Goal: Task Accomplishment & Management: Complete application form

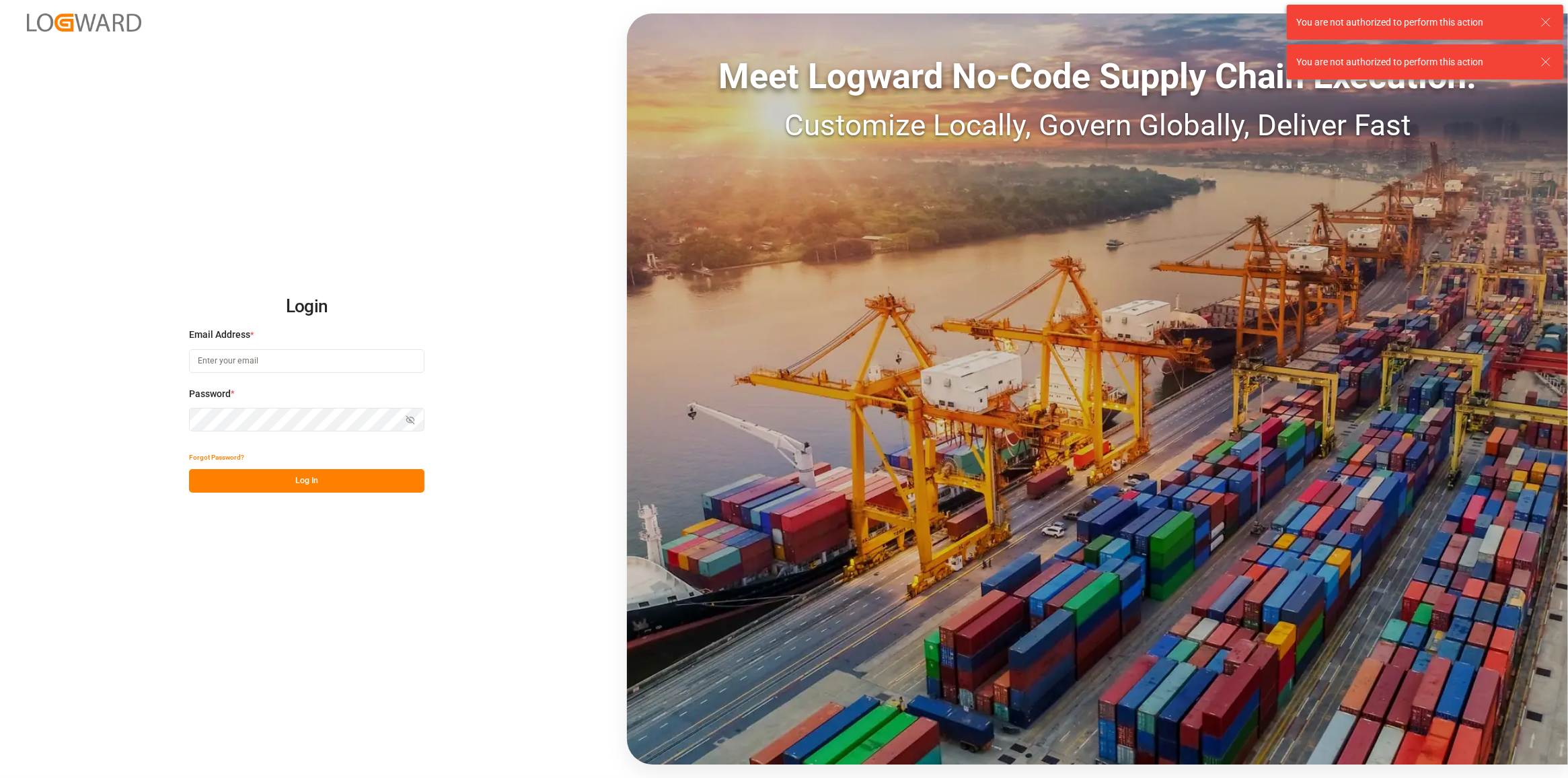
type input "[PERSON_NAME][EMAIL_ADDRESS][DOMAIN_NAME]"
click at [214, 472] on button "Log In" at bounding box center [307, 481] width 235 height 24
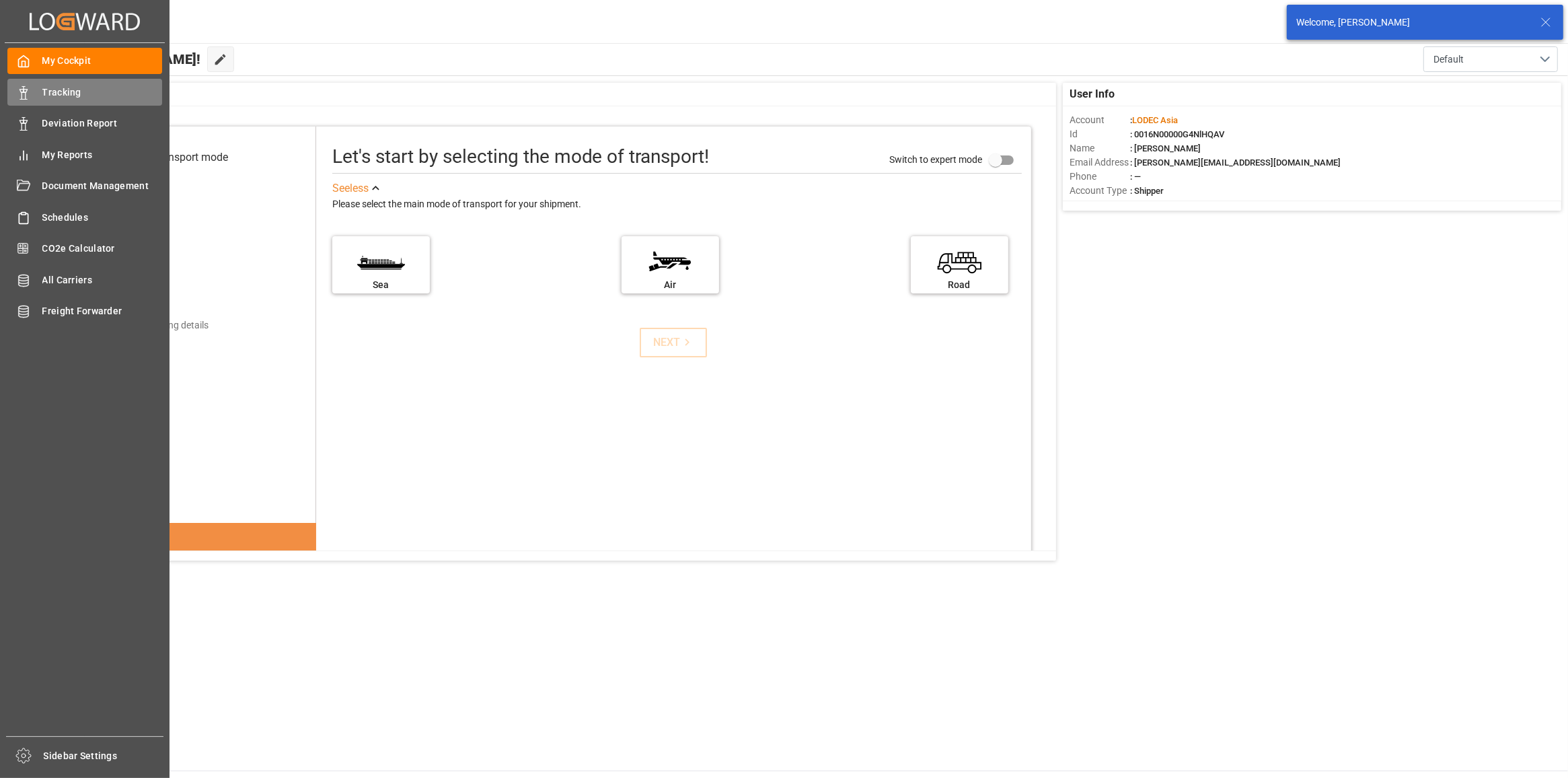
click at [28, 89] on icon at bounding box center [24, 93] width 14 height 14
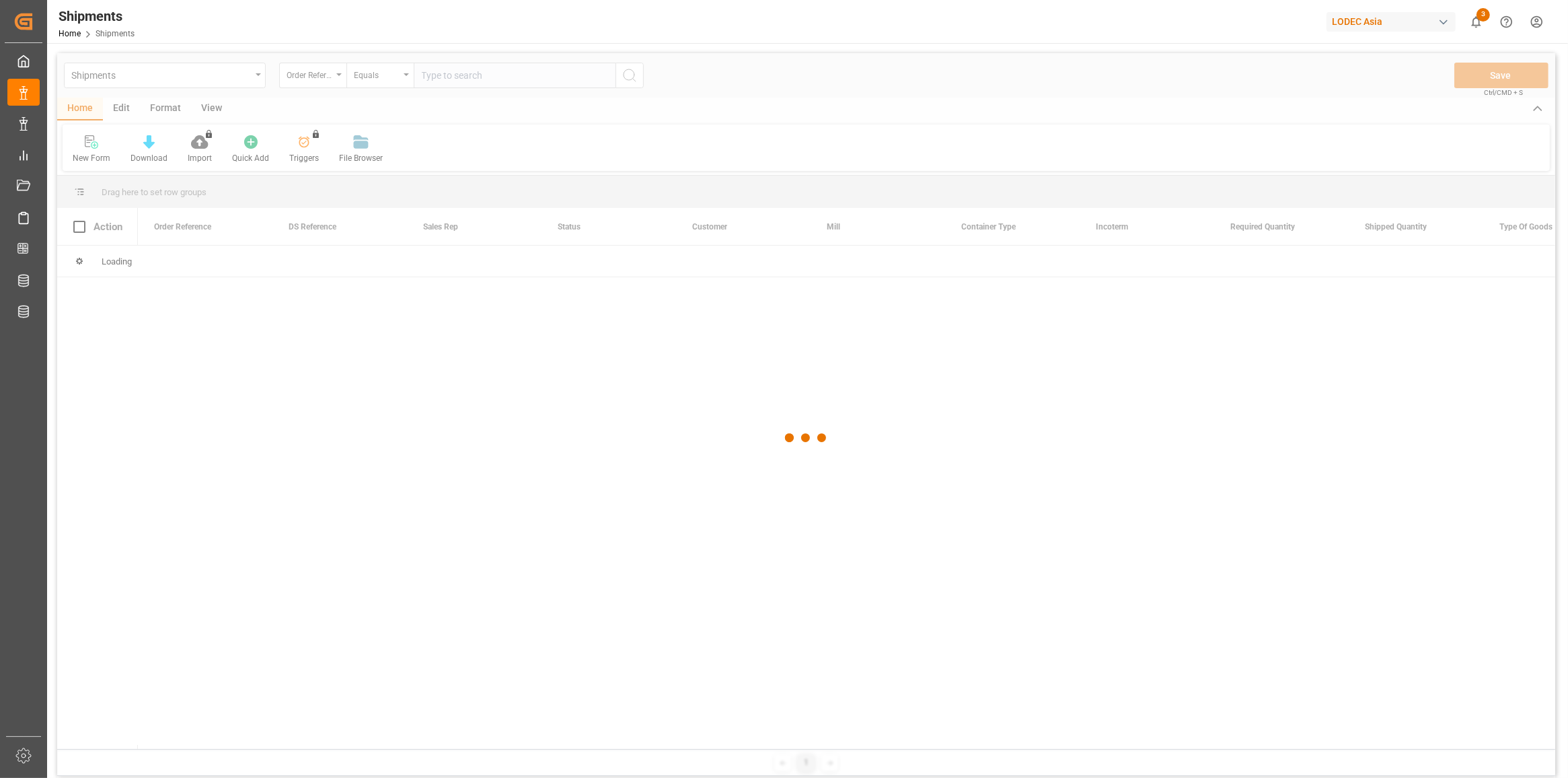
click at [97, 151] on div at bounding box center [806, 438] width 1498 height 770
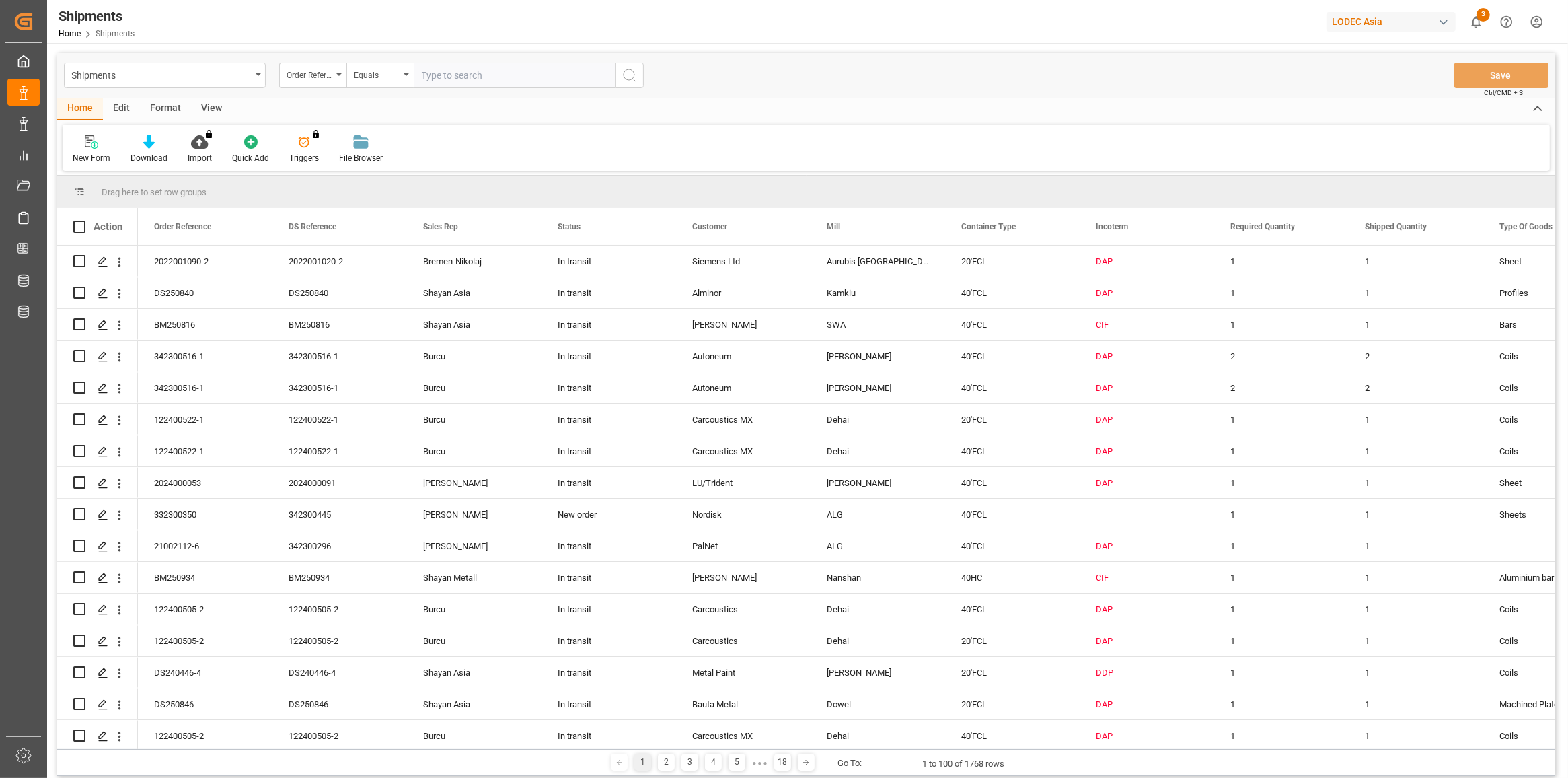
click at [97, 152] on div "New Form" at bounding box center [91, 158] width 37 height 12
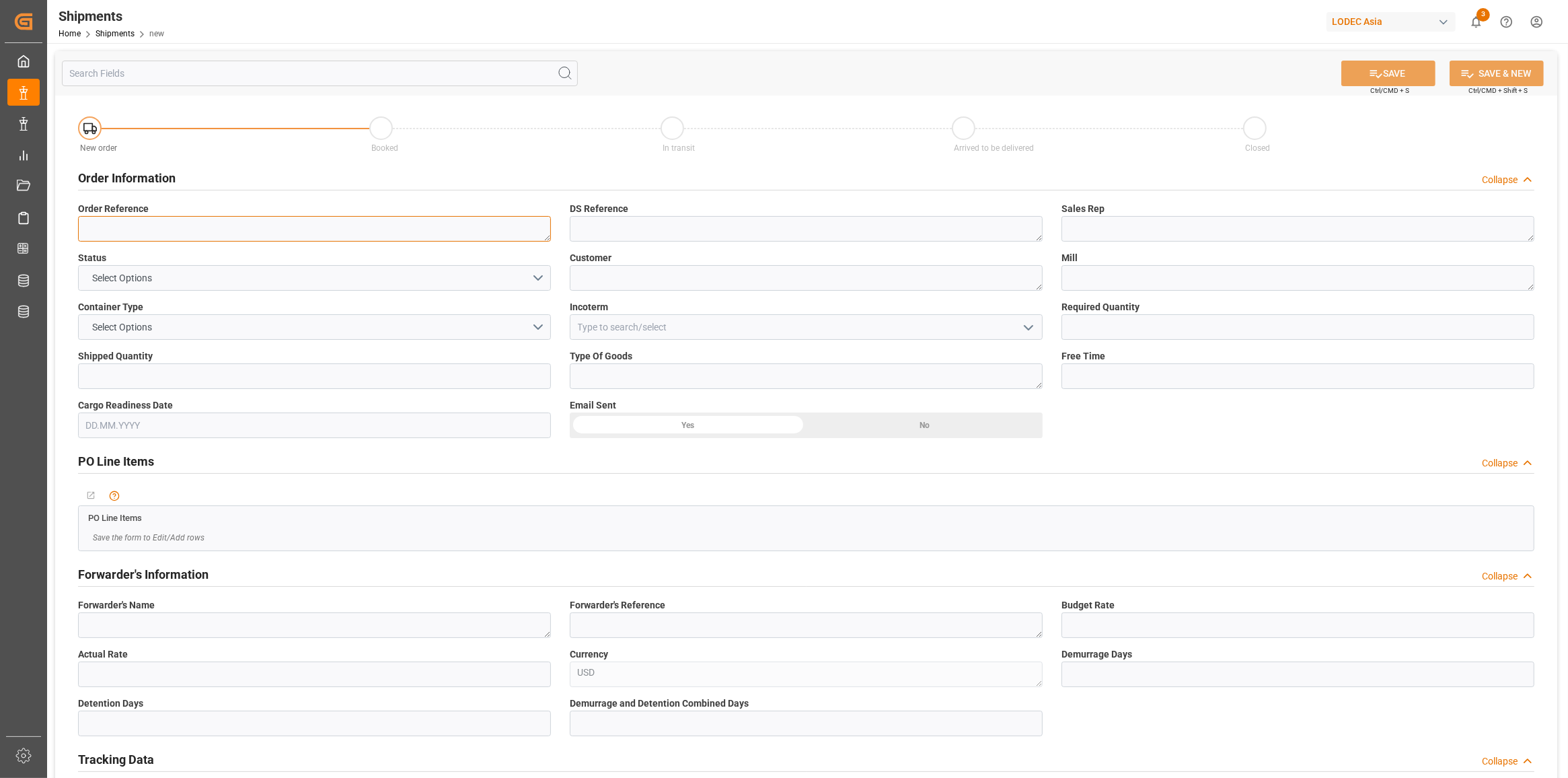
click at [441, 227] on textarea at bounding box center [315, 229] width 473 height 26
type textarea "342300521-1"
paste textarea "342300521-1"
type textarea "342300521-1"
type textarea "Burcu"
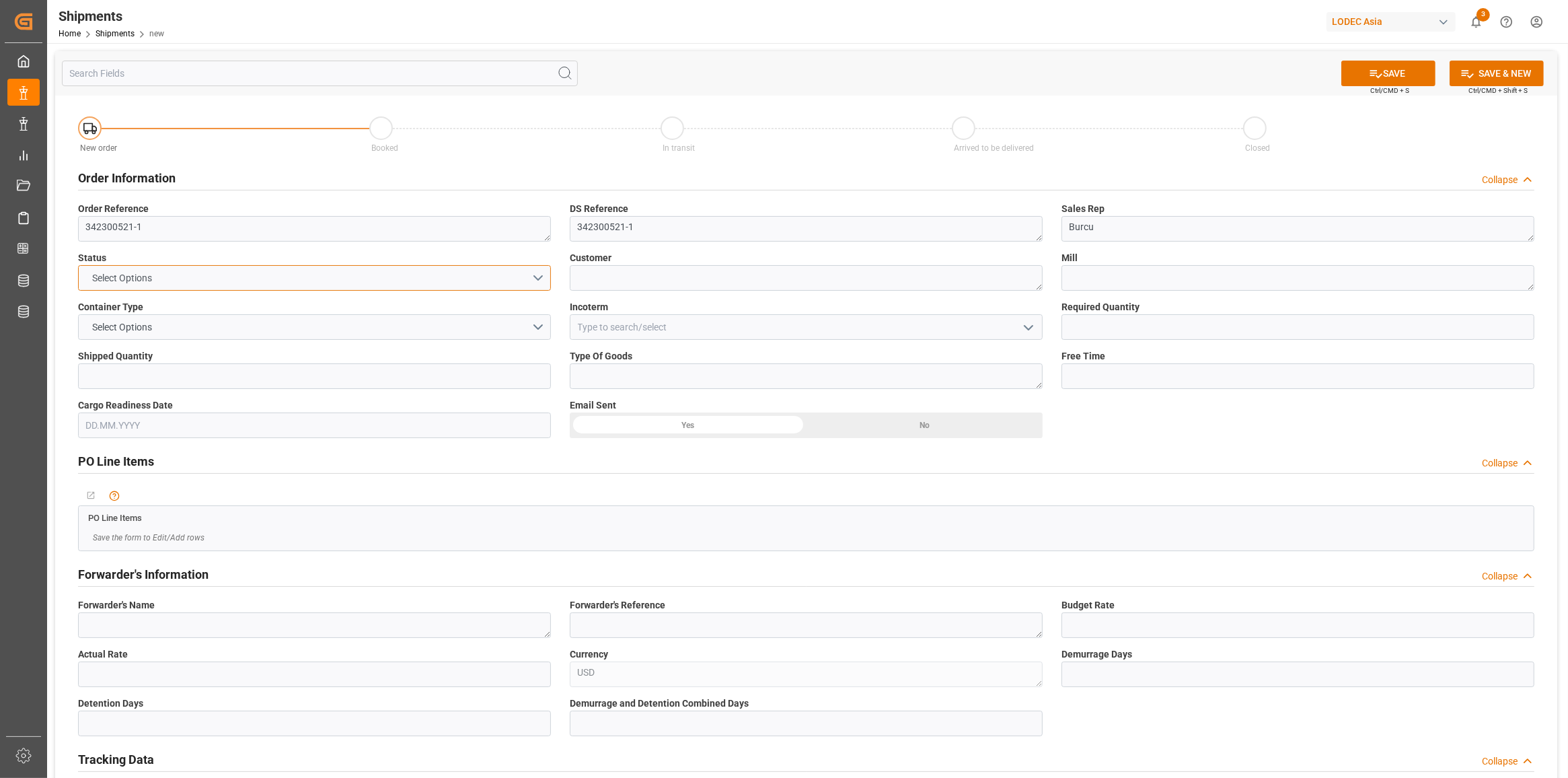
click at [510, 273] on button "Select Options" at bounding box center [315, 278] width 473 height 26
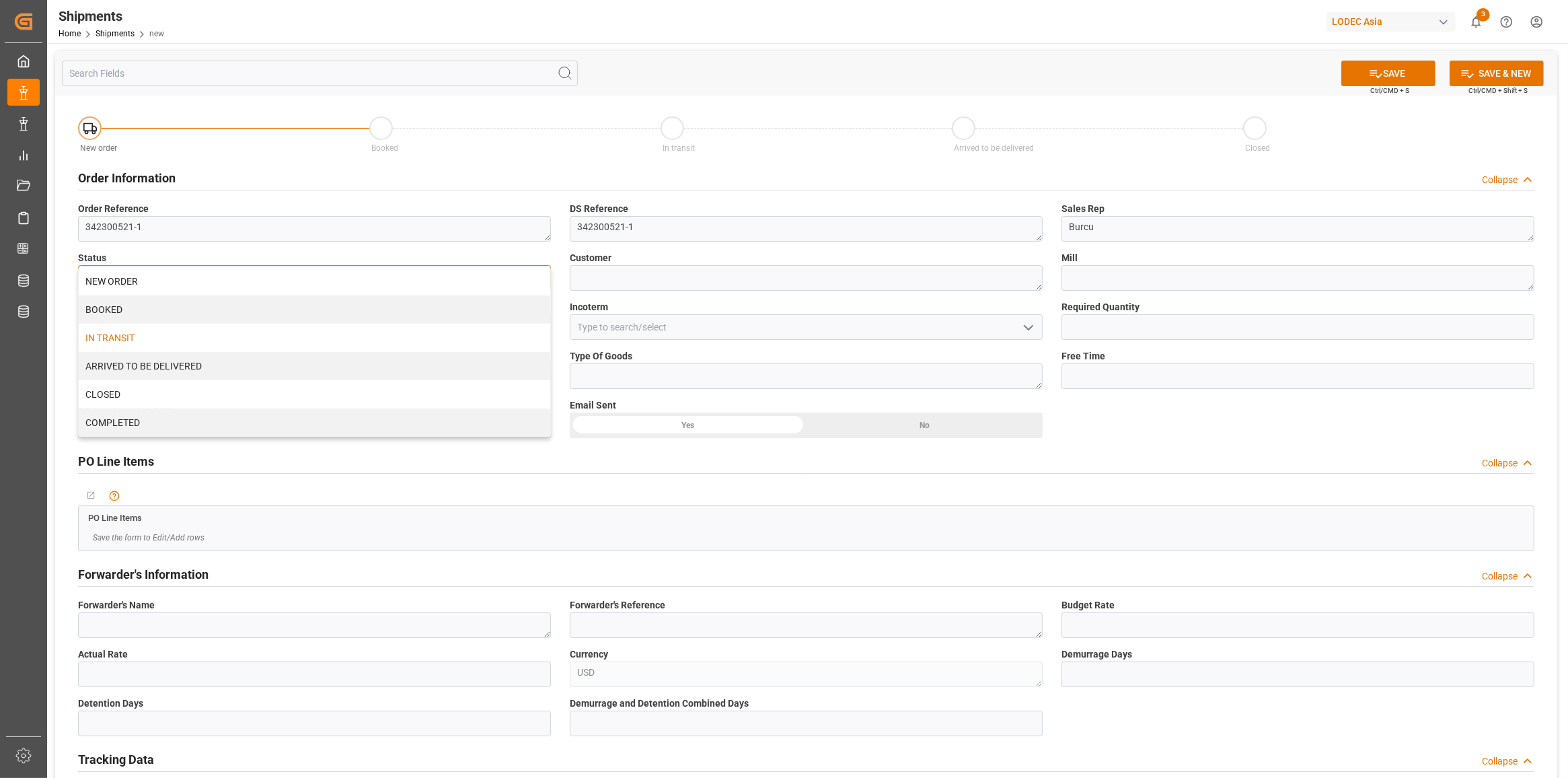
click at [412, 334] on div "IN TRANSIT" at bounding box center [314, 337] width 472 height 28
click at [674, 282] on textarea at bounding box center [806, 278] width 473 height 26
type textarea "Autoneum MX"
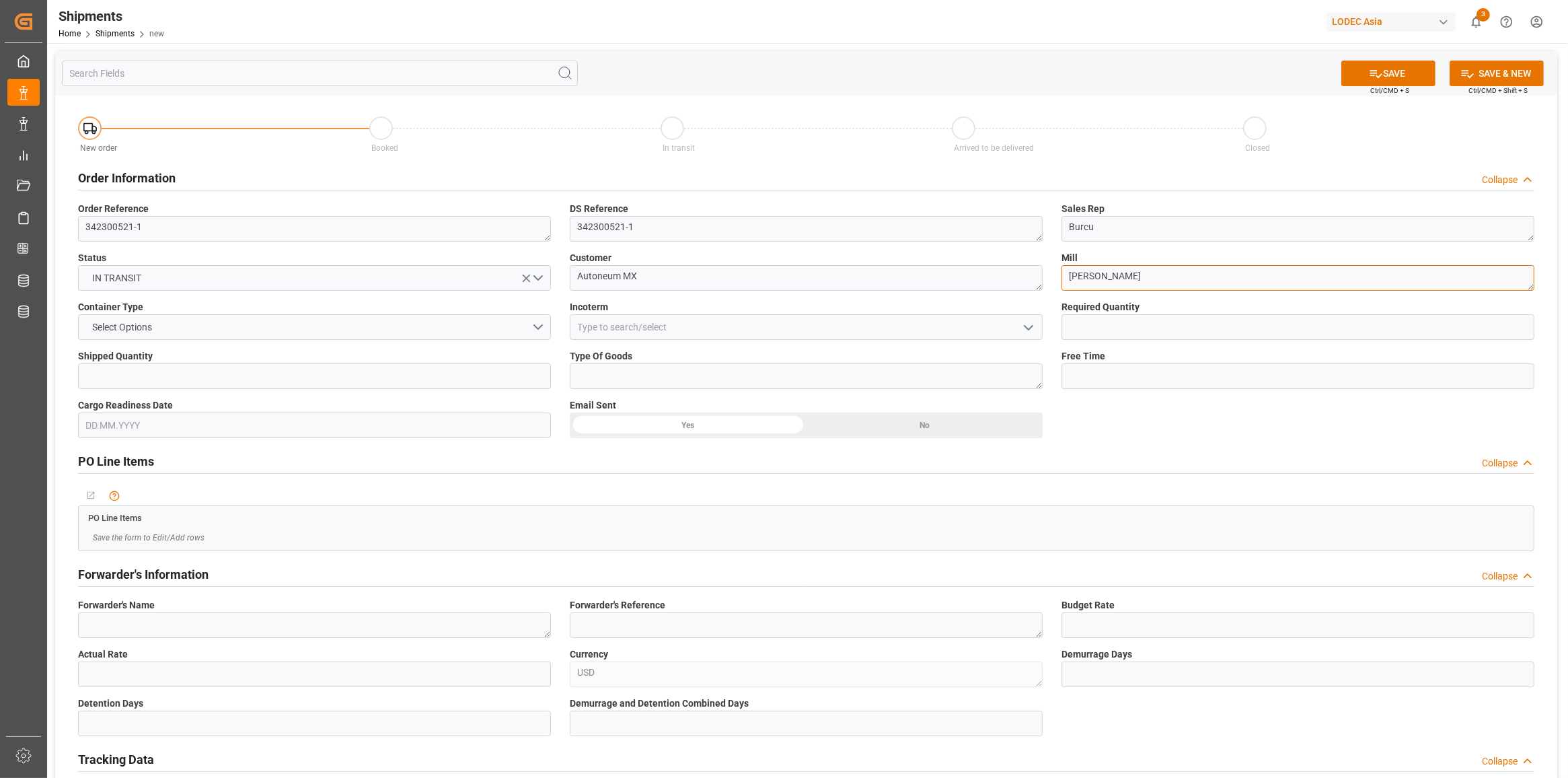
type textarea "[PERSON_NAME]"
click at [276, 331] on button "Select Options" at bounding box center [315, 327] width 473 height 26
click at [232, 439] on div "40'FCL" at bounding box center [314, 443] width 472 height 28
click at [640, 332] on input at bounding box center [806, 327] width 473 height 26
click at [663, 354] on div "DAP" at bounding box center [806, 356] width 472 height 30
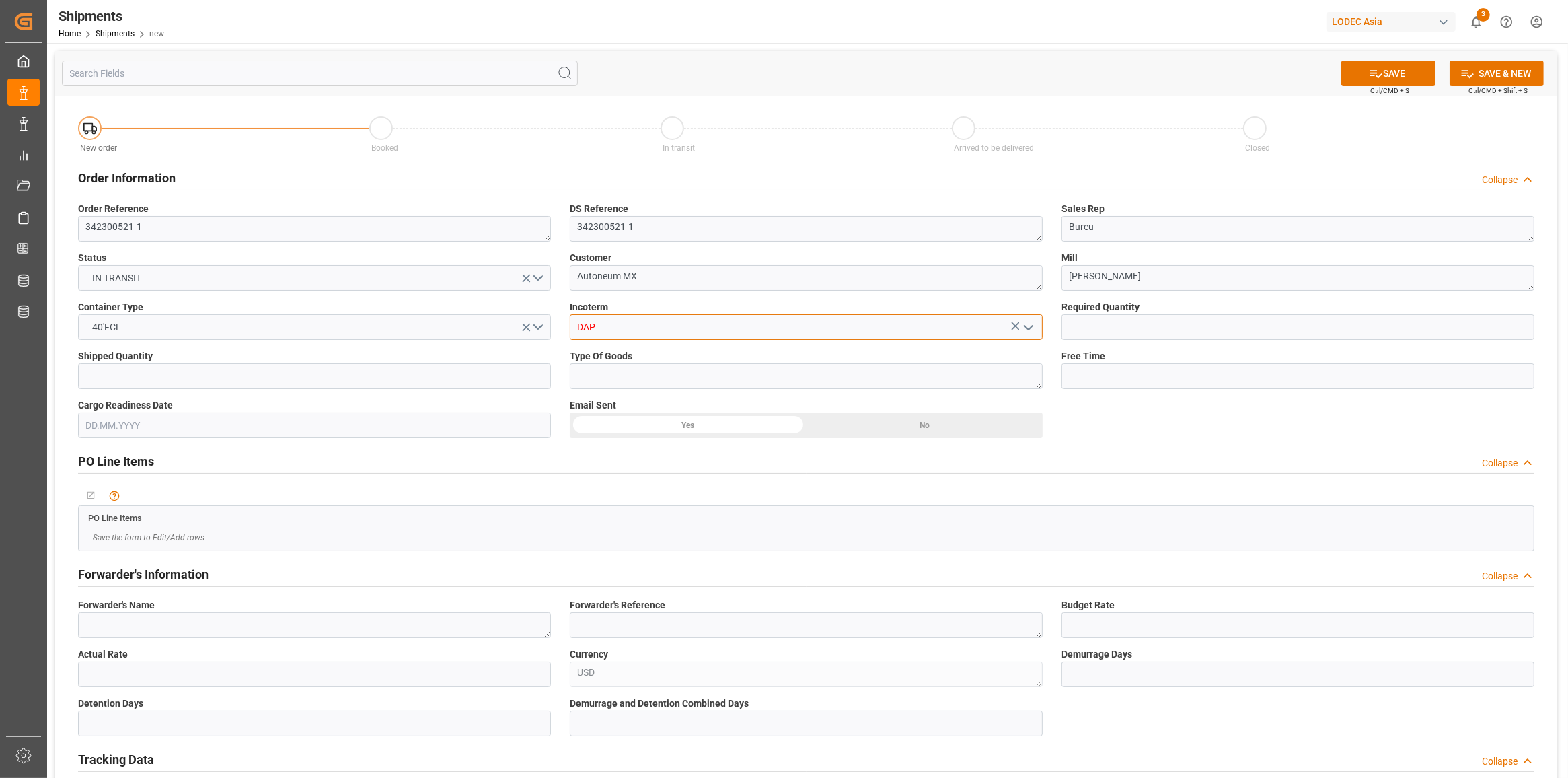
type input "DAP"
drag, startPoint x: 1081, startPoint y: 327, endPoint x: 1050, endPoint y: 338, distance: 32.9
click at [1081, 327] on input "text" at bounding box center [1297, 327] width 473 height 26
type input "2"
click at [480, 385] on input "text" at bounding box center [315, 376] width 473 height 26
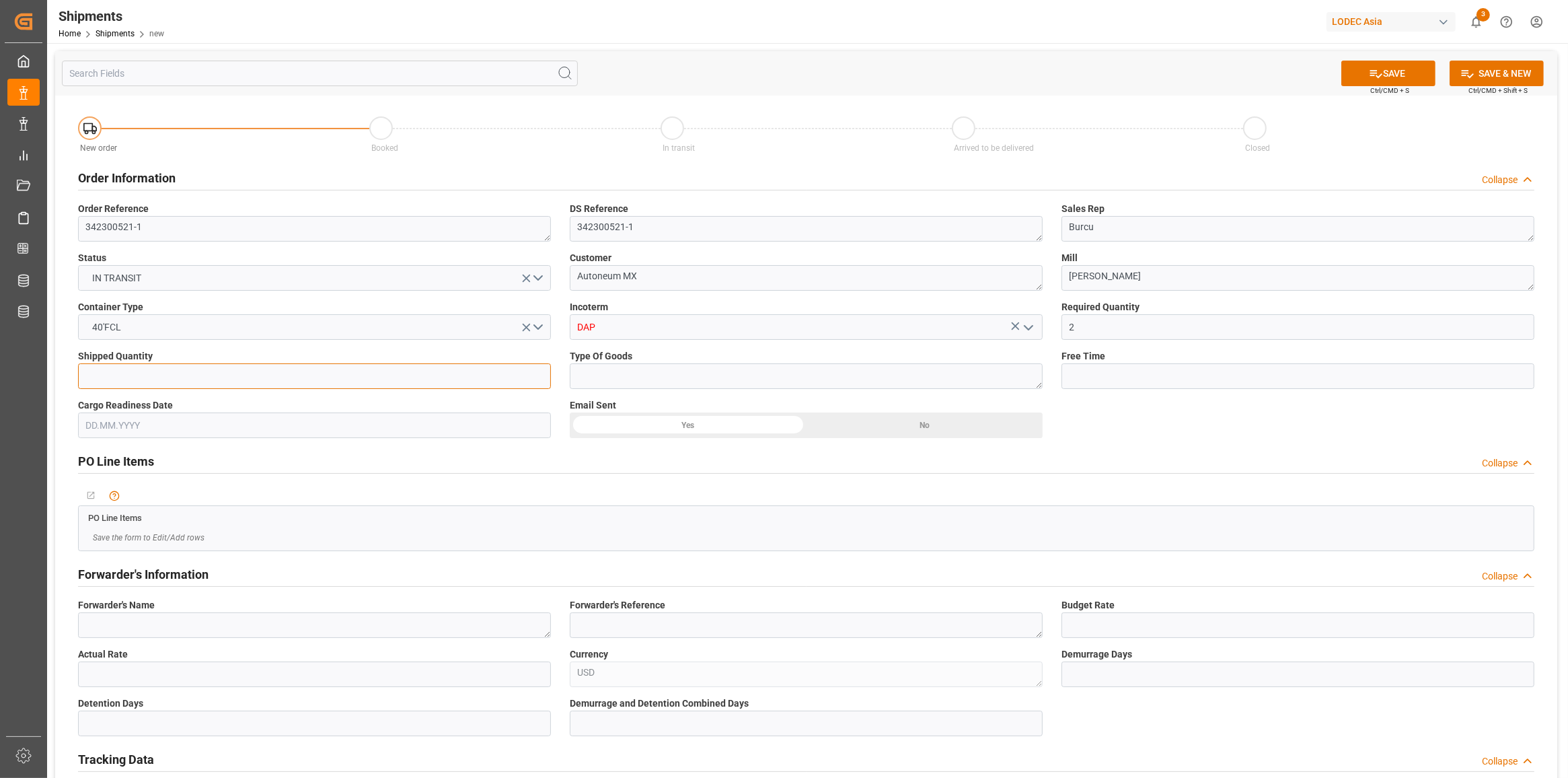
click at [479, 382] on input "text" at bounding box center [315, 376] width 473 height 26
type input "2"
drag, startPoint x: 641, startPoint y: 383, endPoint x: 661, endPoint y: 385, distance: 20.1
click at [642, 383] on textarea at bounding box center [806, 376] width 473 height 26
type textarea "Coils"
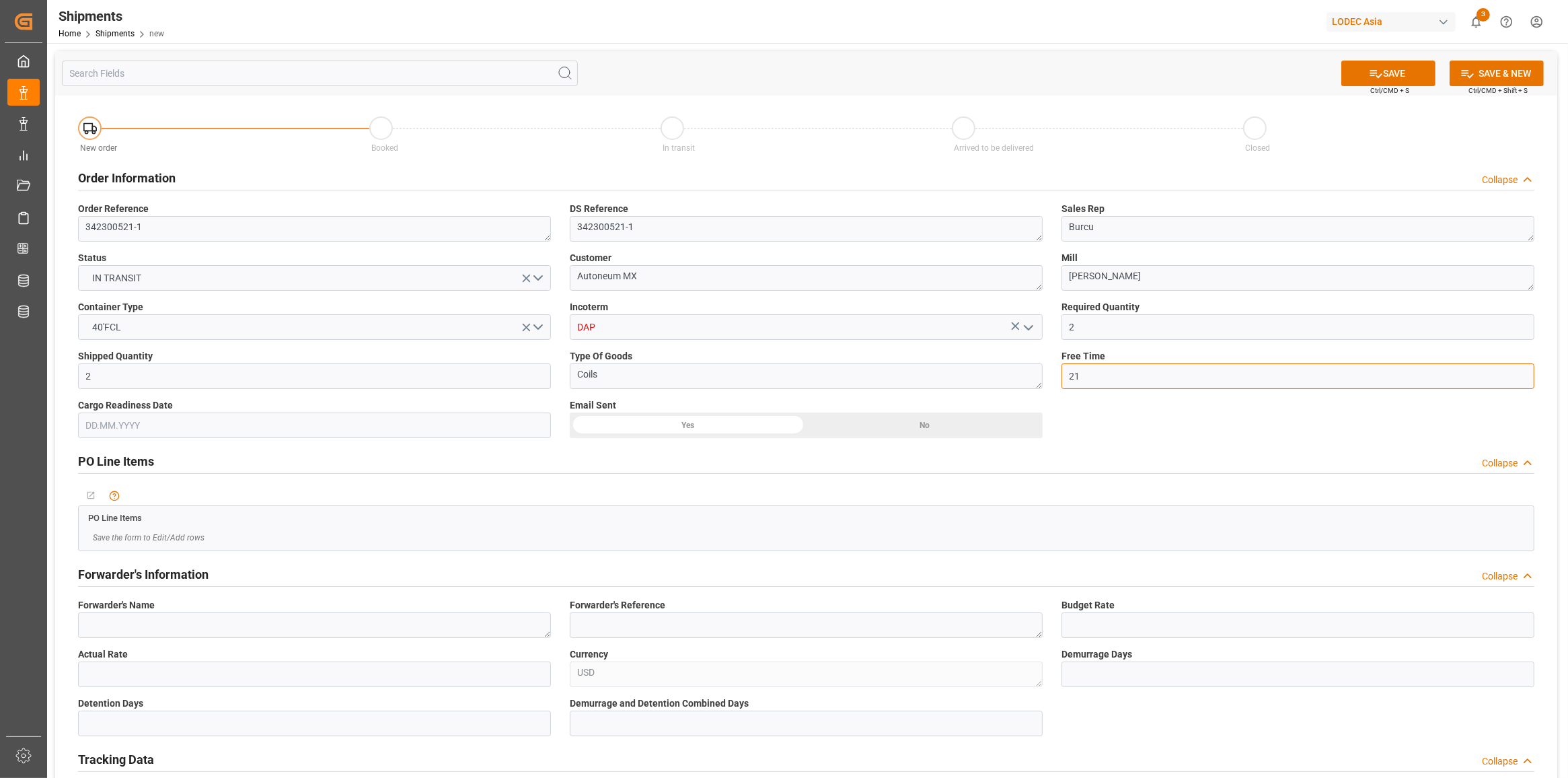
type input "21"
drag, startPoint x: 438, startPoint y: 627, endPoint x: 379, endPoint y: 638, distance: 60.0
click at [438, 627] on textarea at bounding box center [315, 625] width 473 height 26
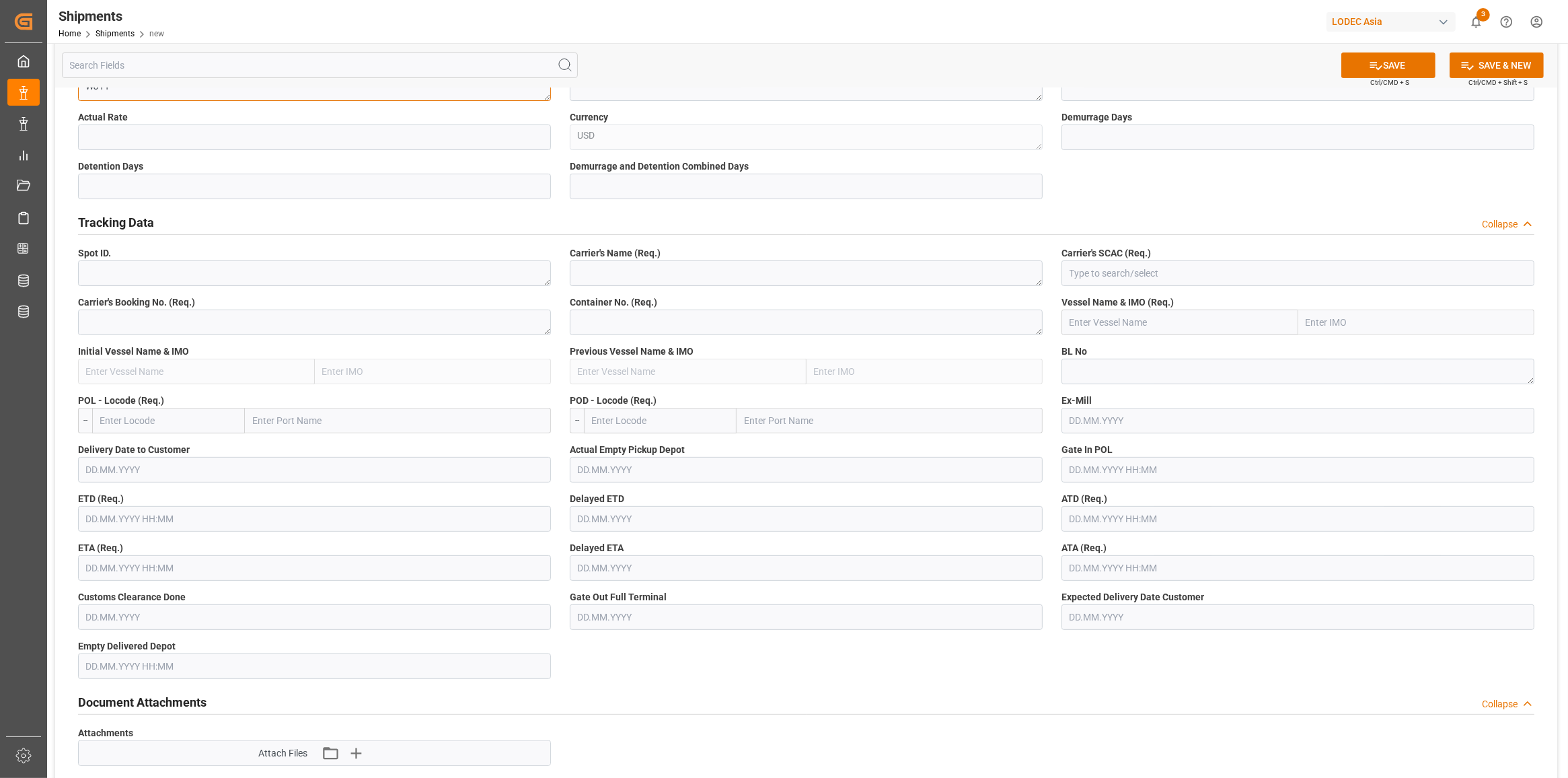
scroll to position [589, 0]
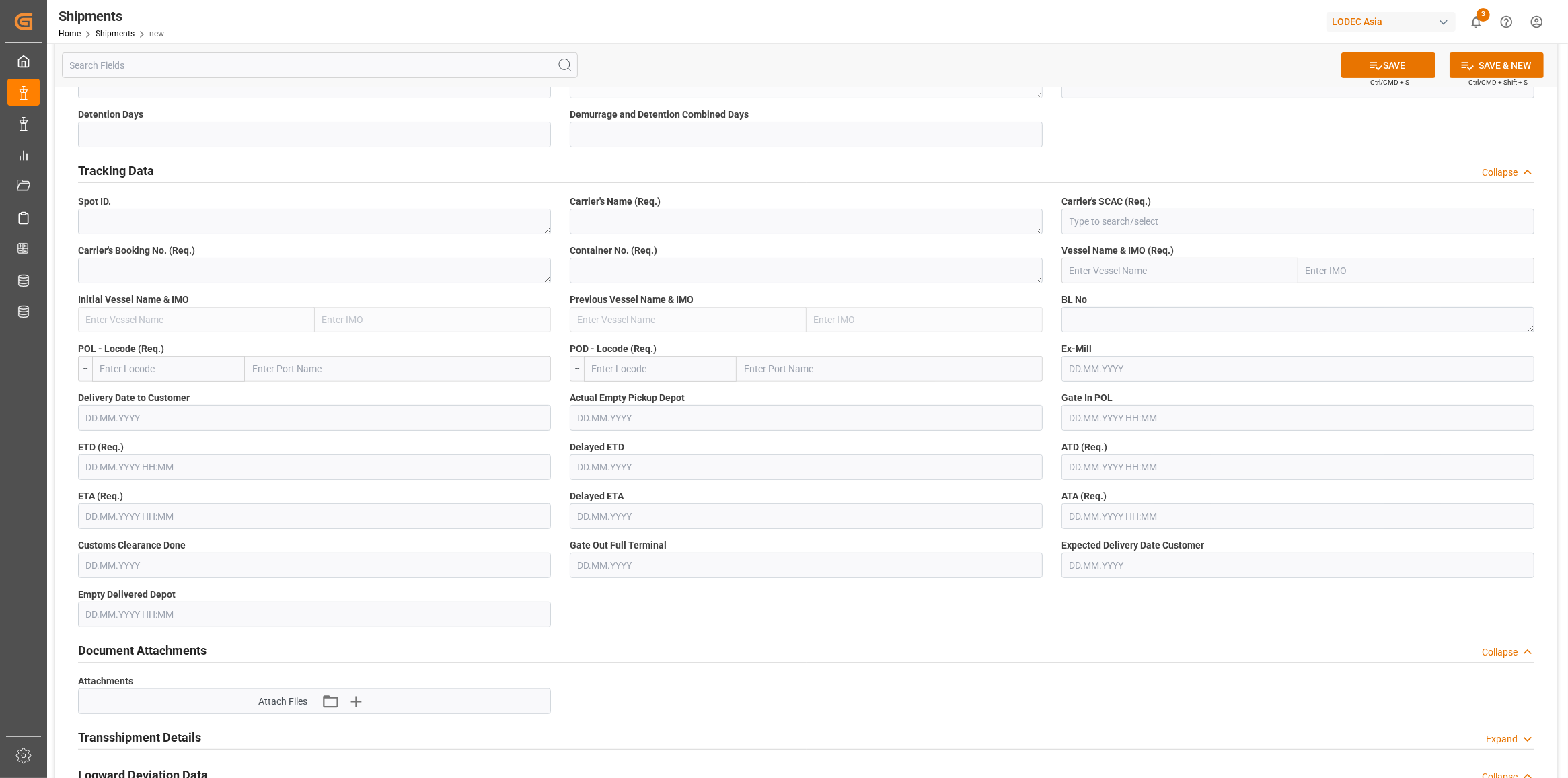
type textarea "WJYT"
click at [180, 267] on textarea at bounding box center [315, 271] width 473 height 26
type textarea "O"
paste textarea "8899445790"
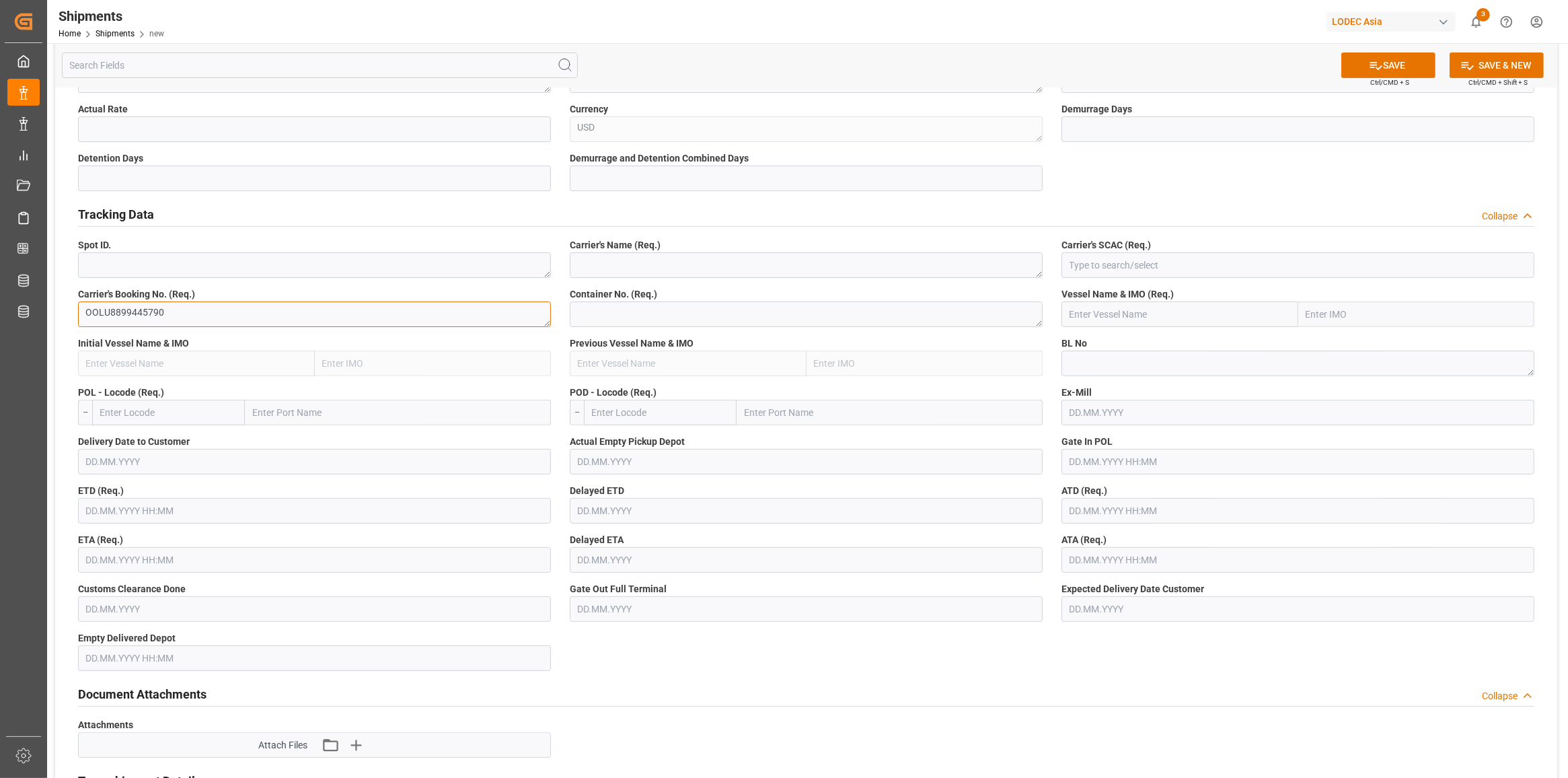
scroll to position [504, 0]
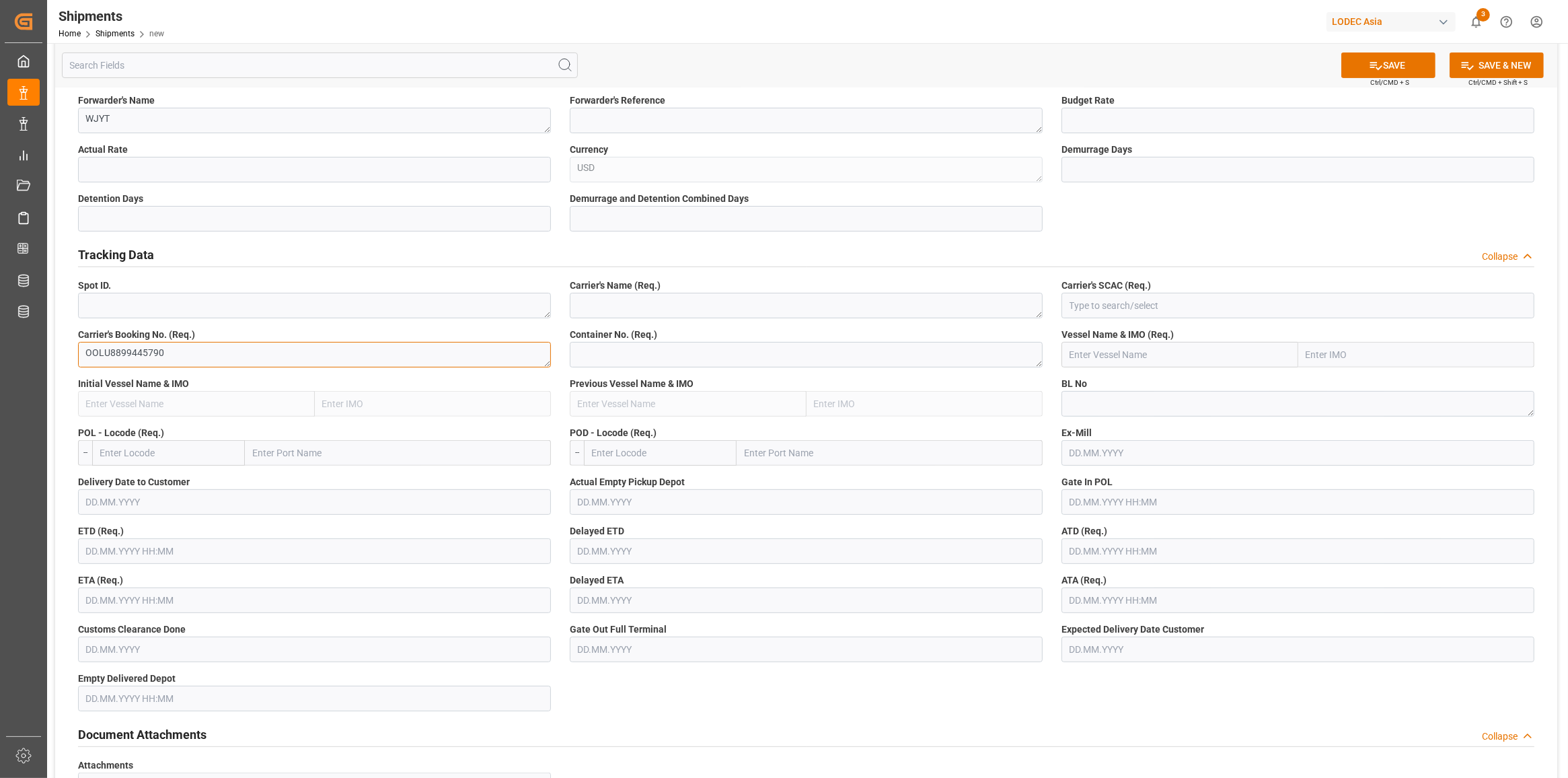
type textarea "OOLU8899445790"
click at [1128, 401] on textarea at bounding box center [1297, 404] width 473 height 26
paste textarea "OOLU8899445790"
type textarea "OOLU8899445790"
click at [620, 310] on textarea at bounding box center [806, 305] width 473 height 26
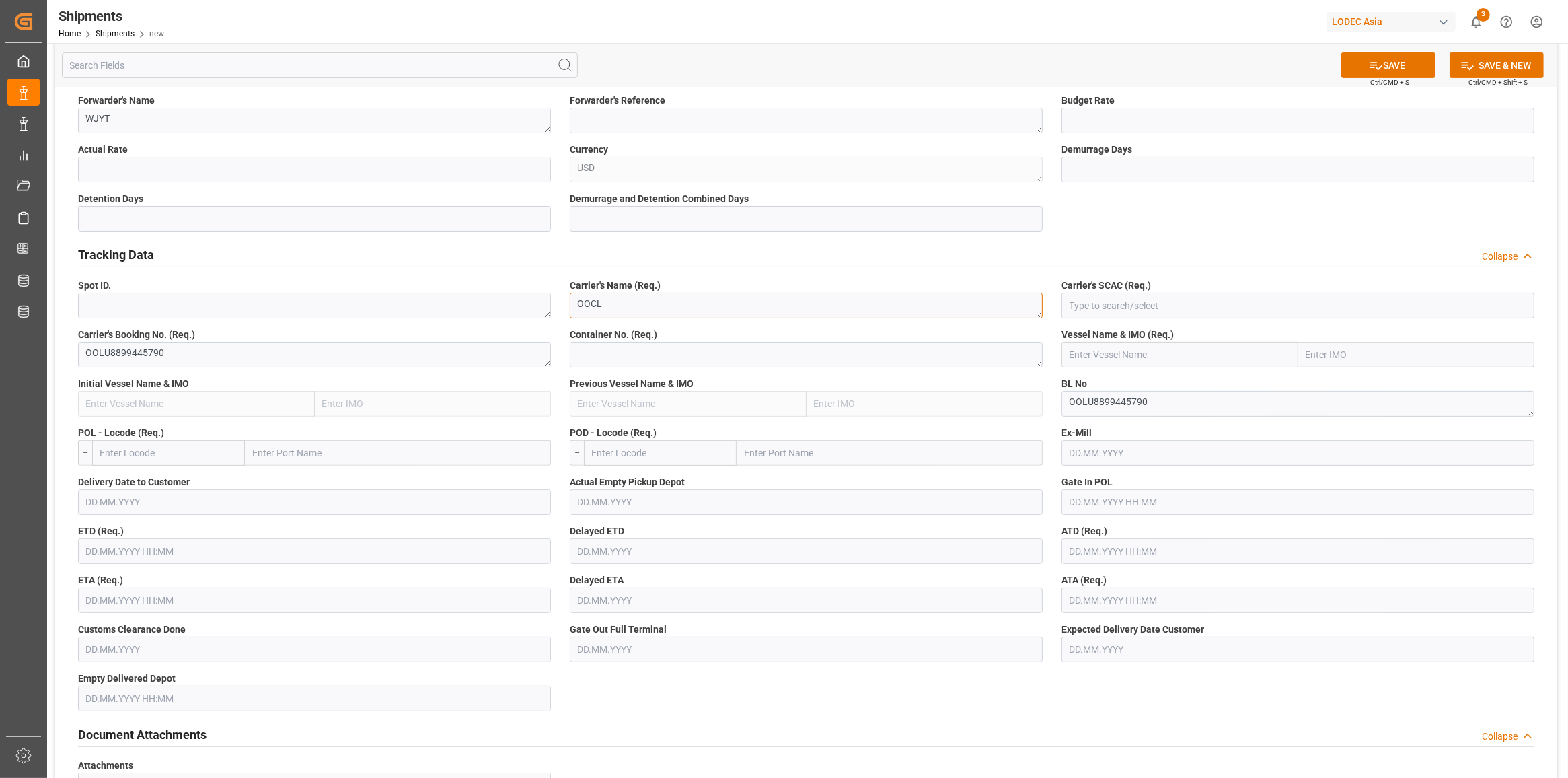
type textarea "OOCL"
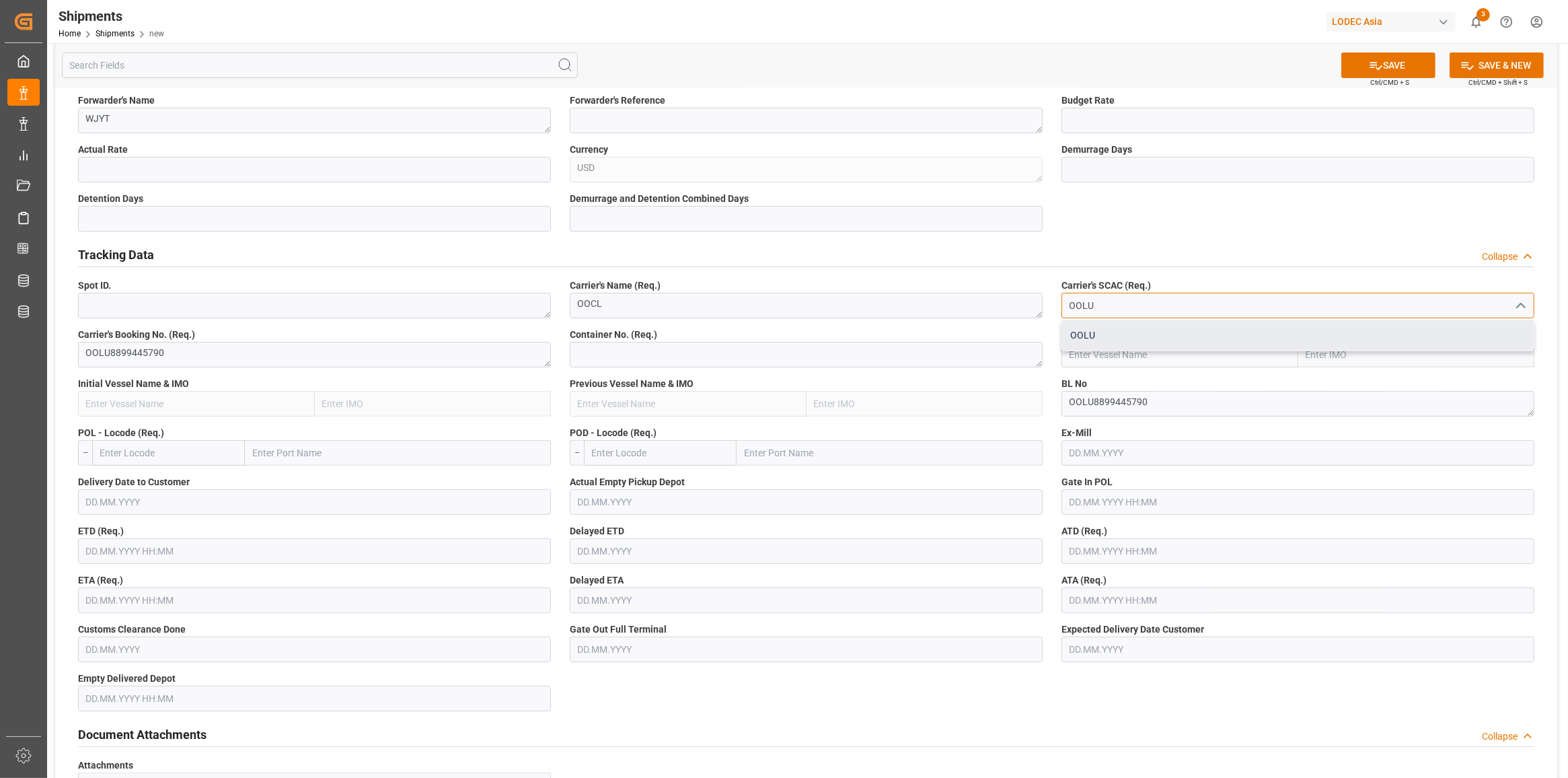
click at [1112, 337] on div "OOLU" at bounding box center [1297, 336] width 472 height 30
type input "OOLU"
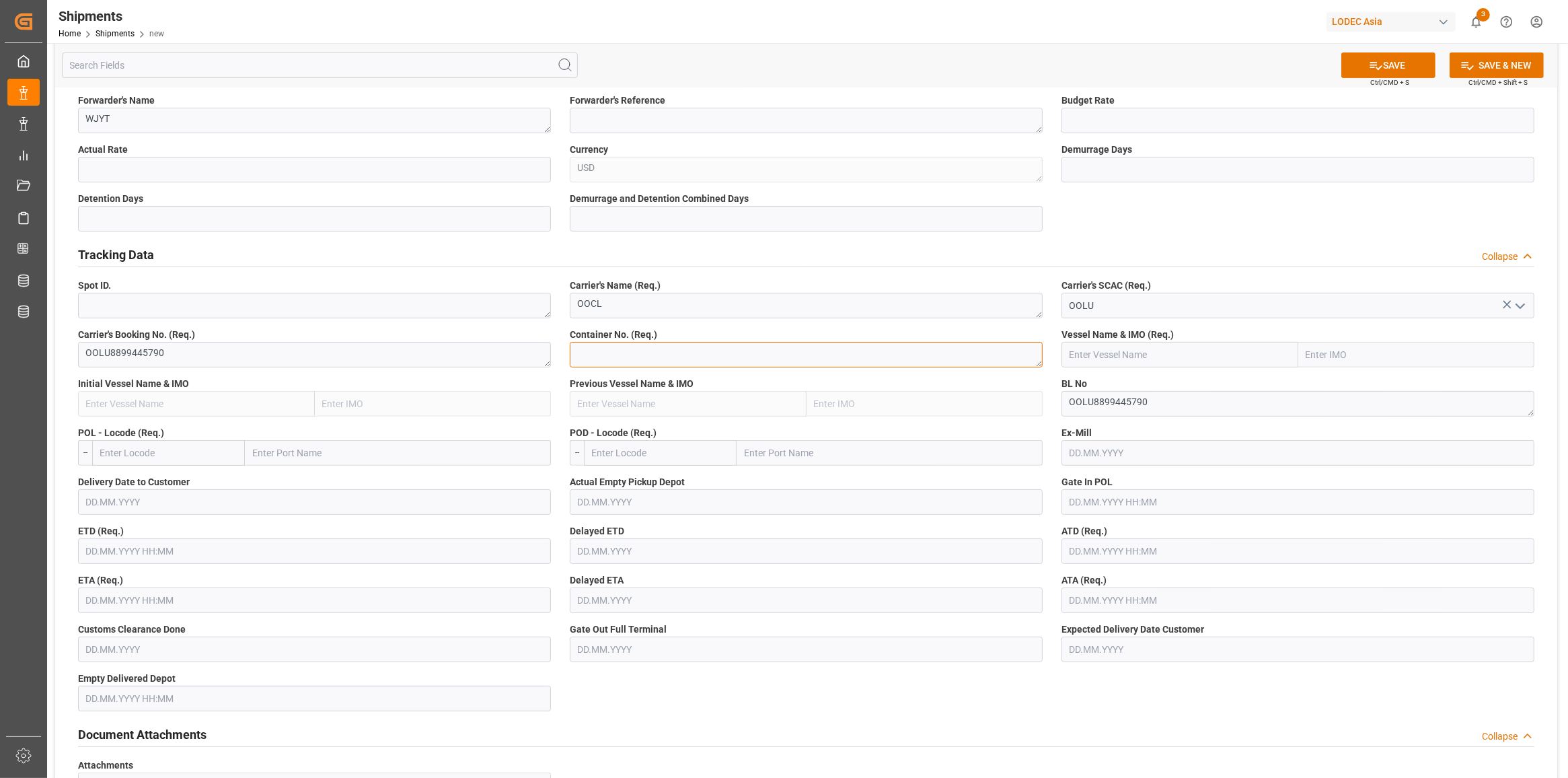
click at [673, 354] on textarea at bounding box center [806, 354] width 473 height 26
click at [614, 361] on textarea at bounding box center [806, 354] width 473 height 26
paste textarea "CBHU957926-1"
type textarea "CBHU9579261"
click at [1176, 348] on input "text" at bounding box center [1179, 354] width 236 height 26
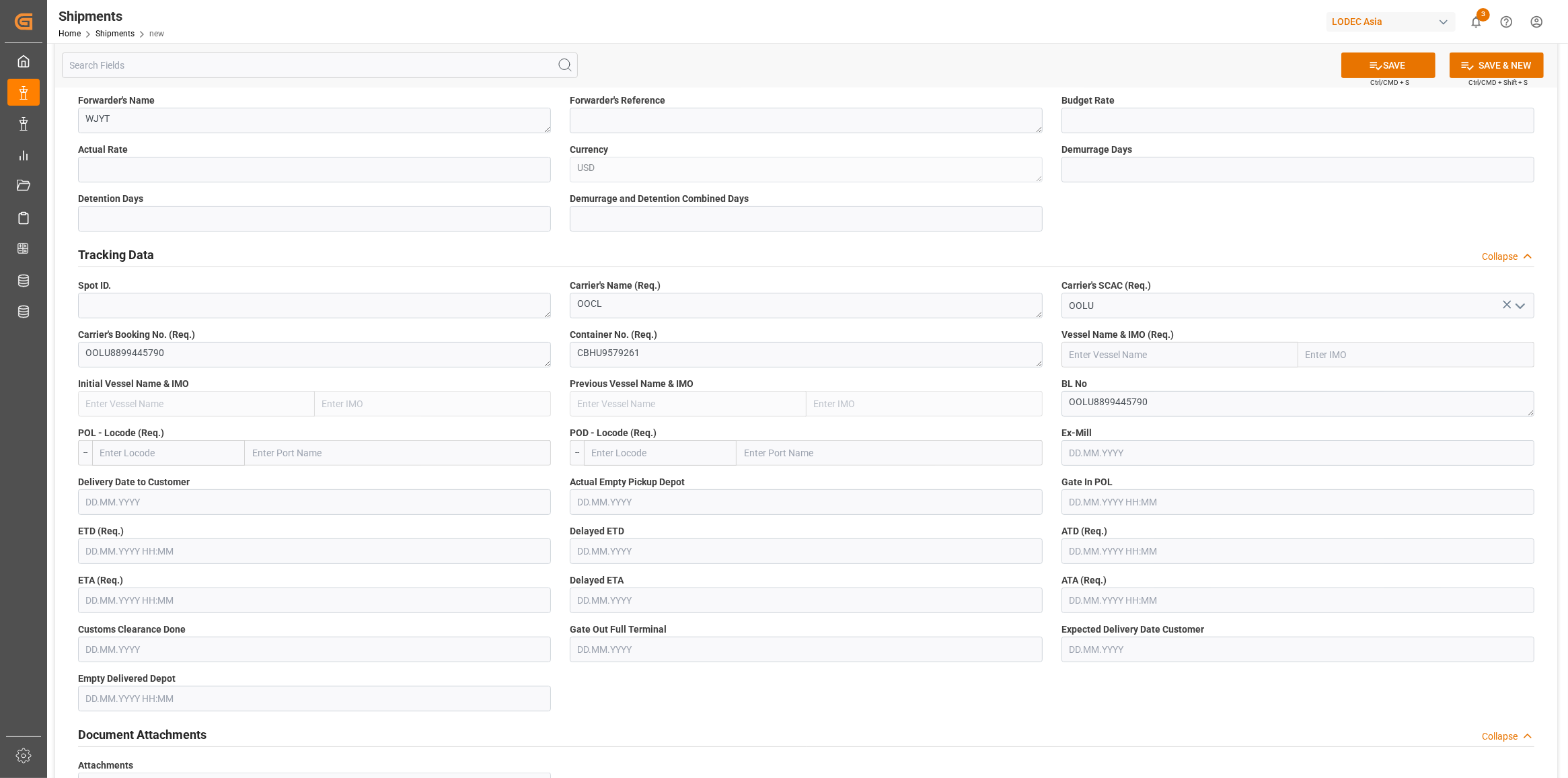
click at [1150, 358] on input "text" at bounding box center [1179, 354] width 236 height 26
paste input "XIN [GEOGRAPHIC_DATA]"
type input "XIN [GEOGRAPHIC_DATA]"
click at [1189, 389] on span "XIN [GEOGRAPHIC_DATA] - 9307217" at bounding box center [1144, 384] width 149 height 11
type input "9307217"
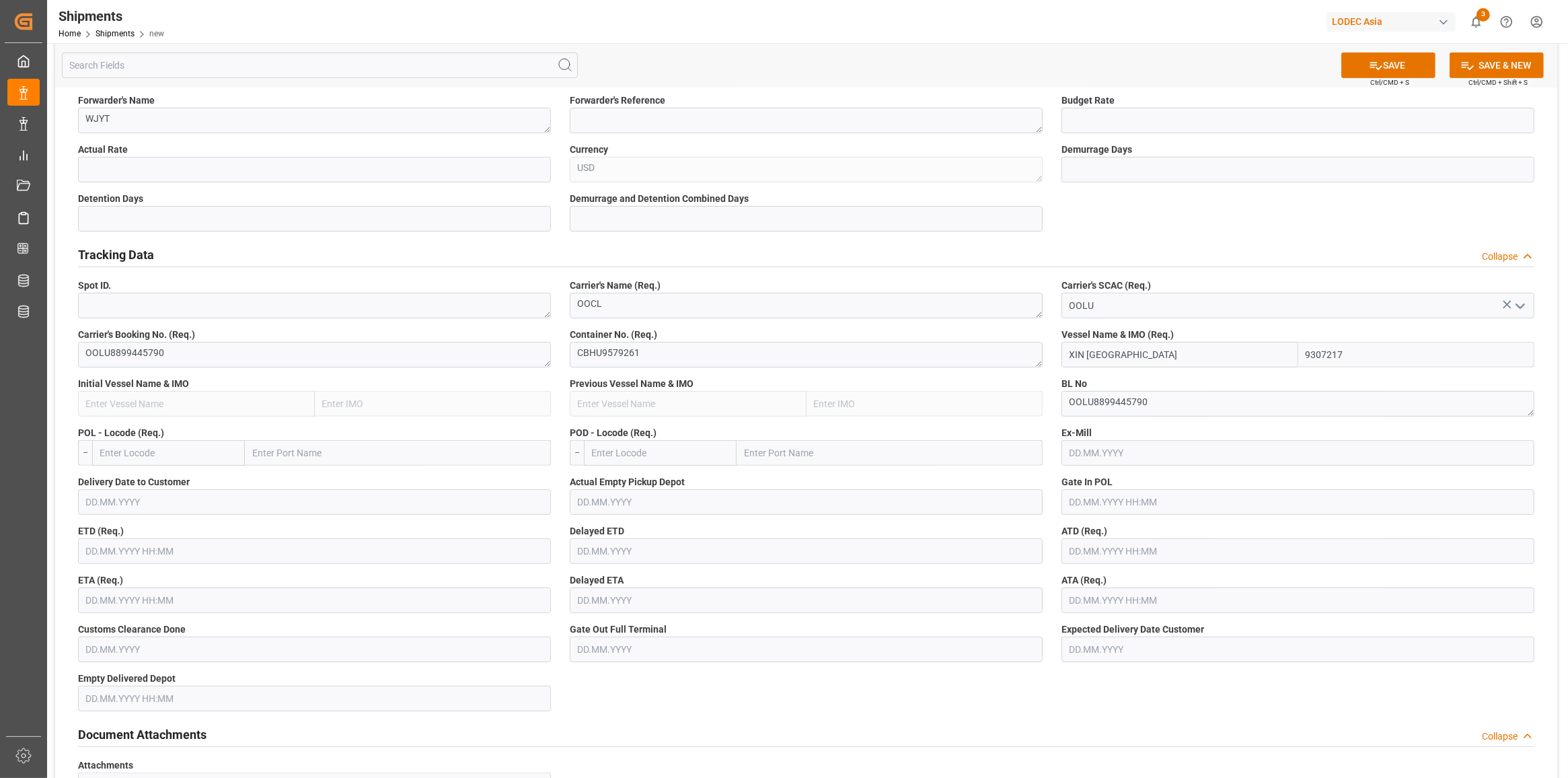
type input "XIN [GEOGRAPHIC_DATA]"
click at [156, 449] on input "text" at bounding box center [169, 453] width 153 height 26
type input "q"
type input "[GEOGRAPHIC_DATA]"
click at [315, 517] on span "Qingdao Pt - CNQDG" at bounding box center [295, 512] width 82 height 11
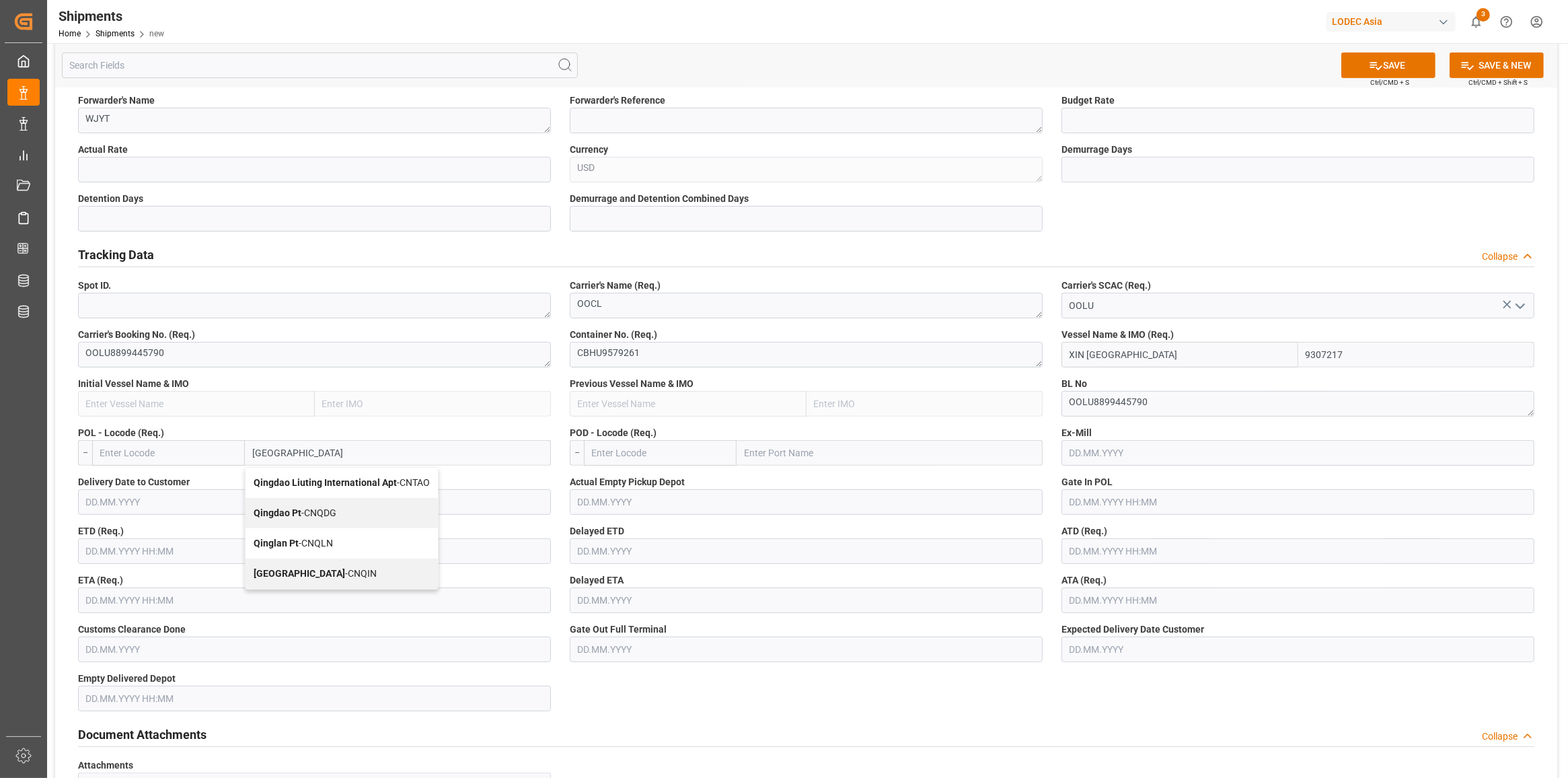
type input "CNQDG"
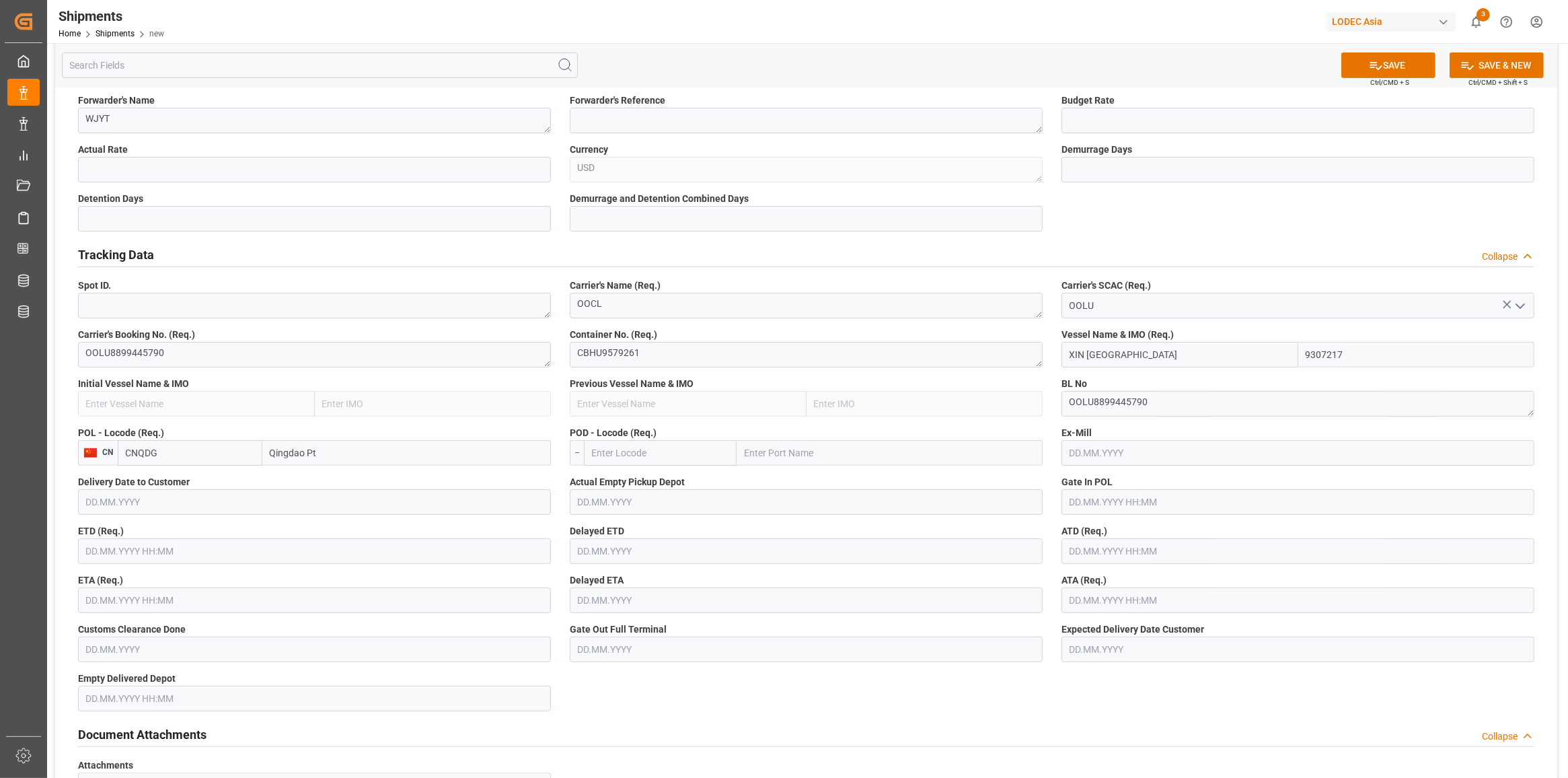
type input "Qingdao Pt"
click at [620, 445] on input "text" at bounding box center [660, 453] width 153 height 26
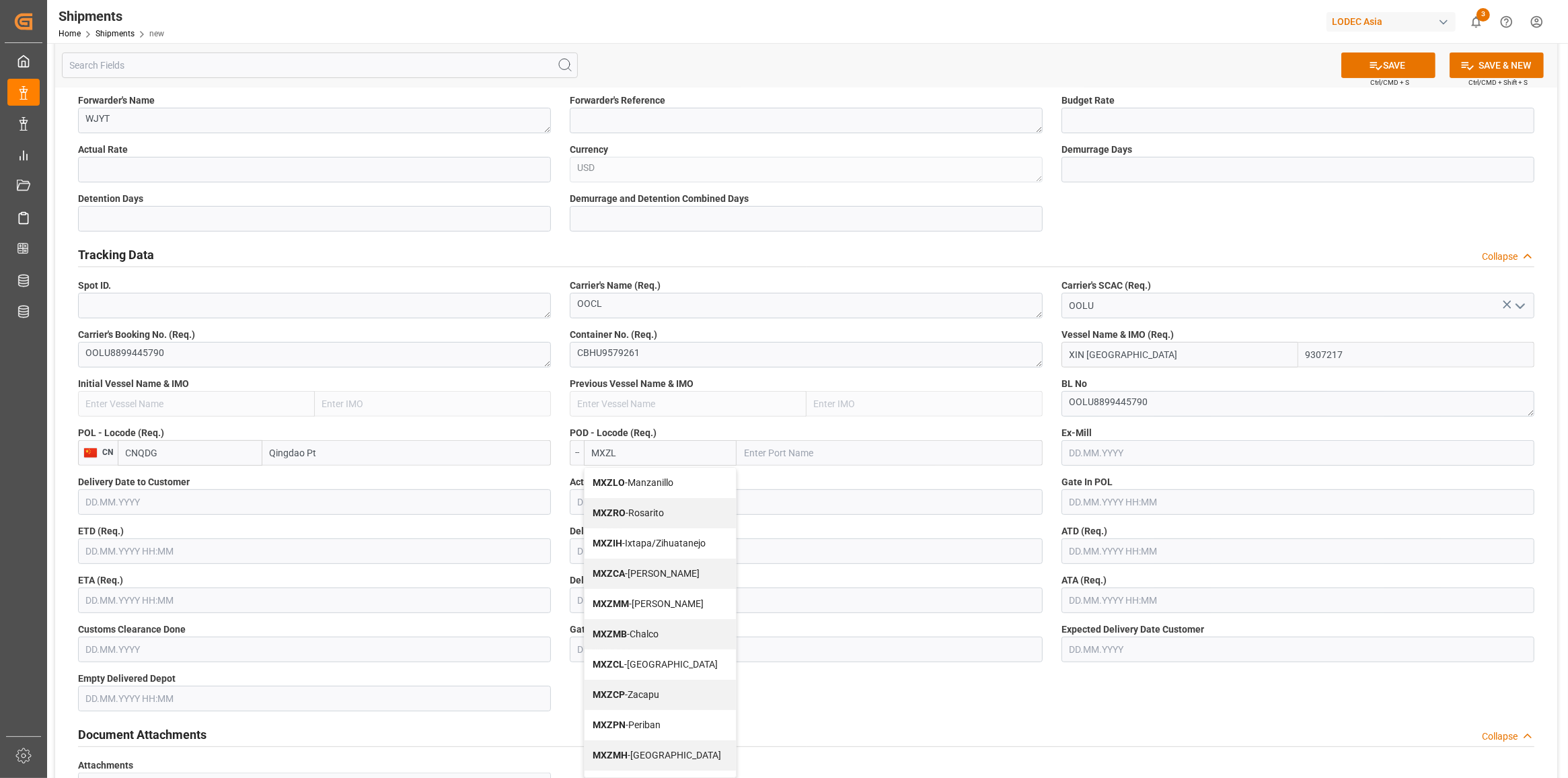
type input "MXZLO"
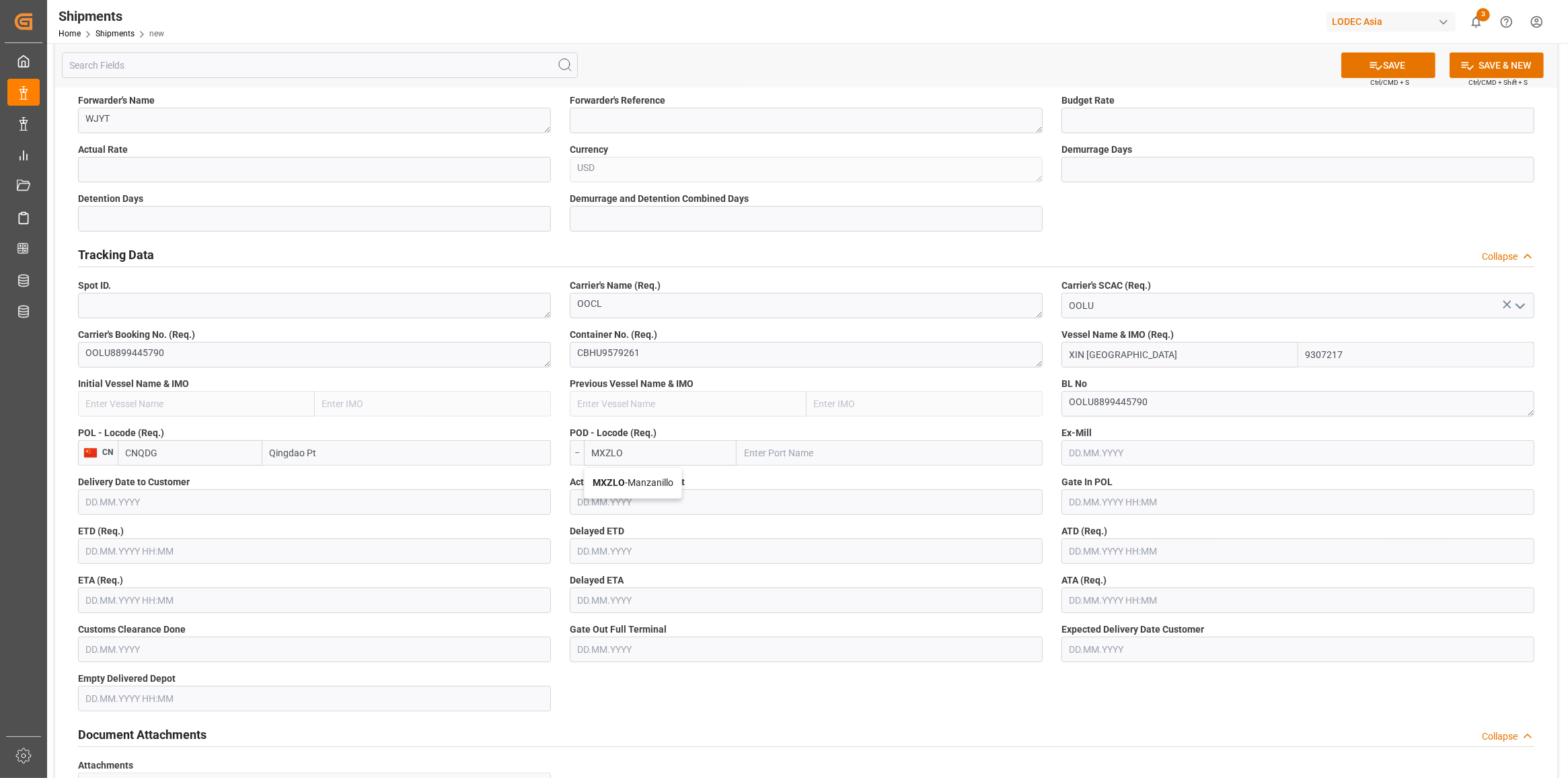
click at [605, 490] on div "MXZLO - [GEOGRAPHIC_DATA]" at bounding box center [632, 483] width 97 height 30
type input "Manzanillo"
type input "MXZLO"
click at [812, 455] on input "Manzanillo" at bounding box center [898, 453] width 287 height 26
click at [117, 560] on input "text" at bounding box center [315, 551] width 473 height 26
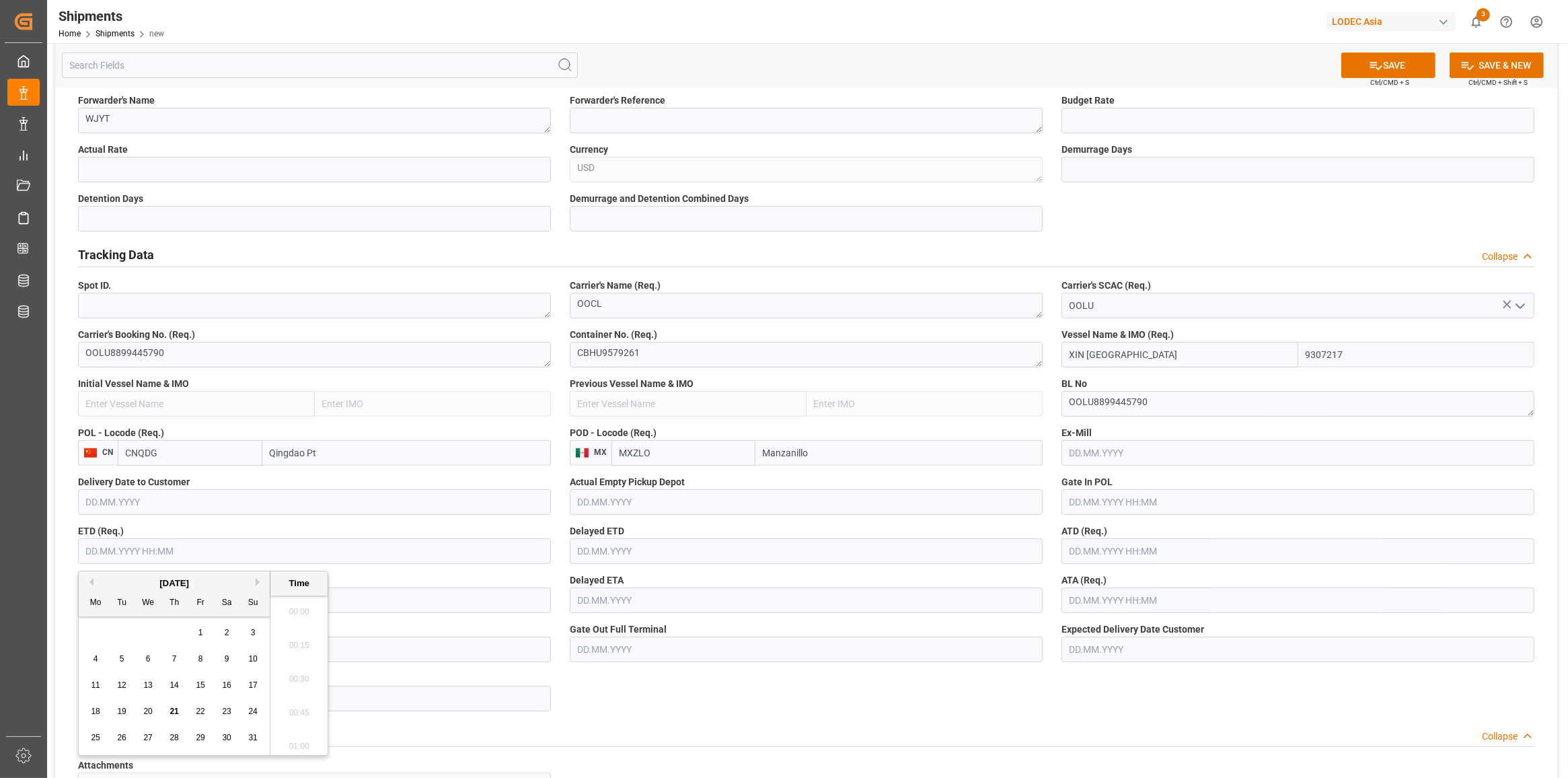
scroll to position [1282, 0]
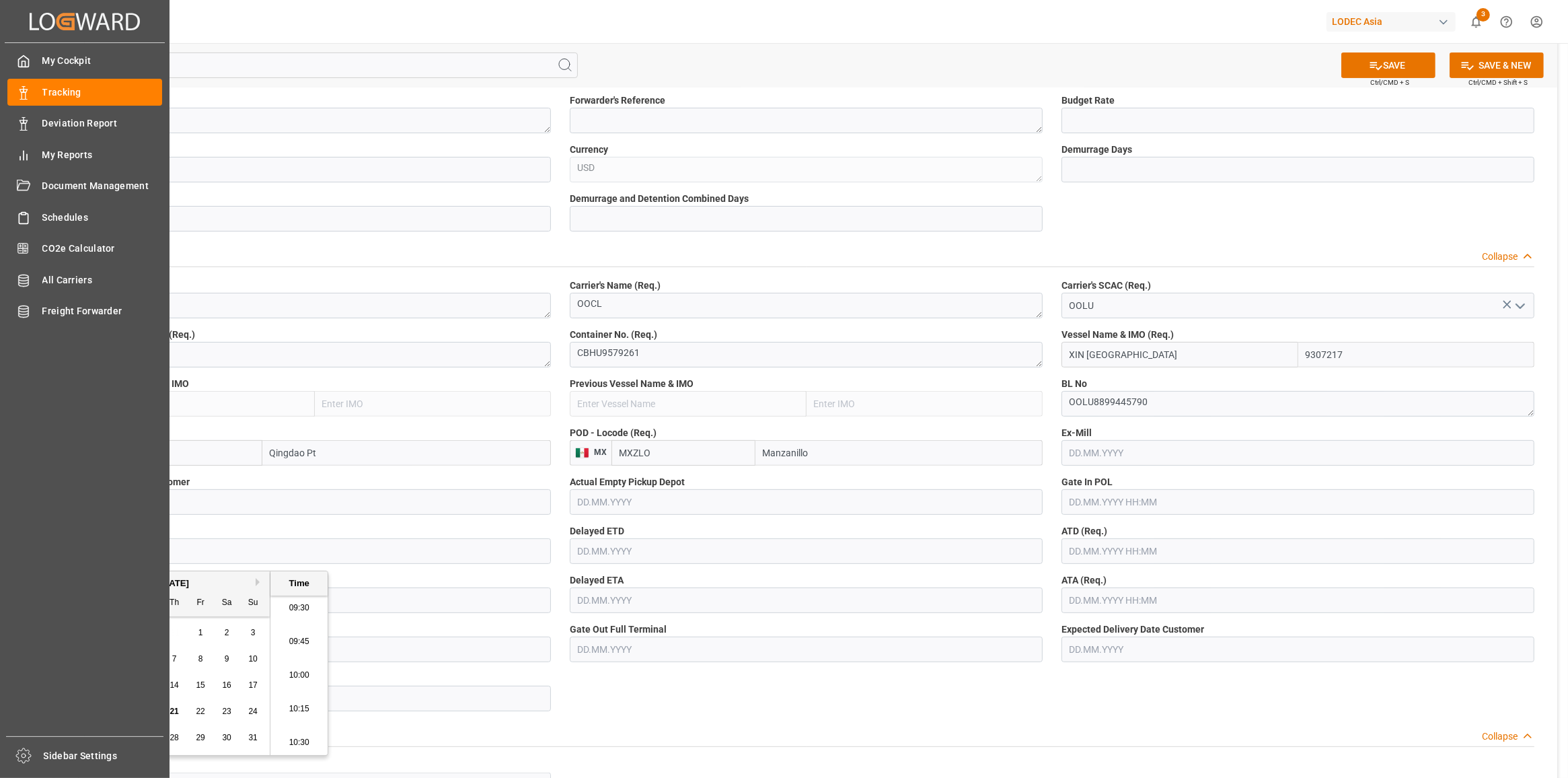
type input "[DATE] 00:00"
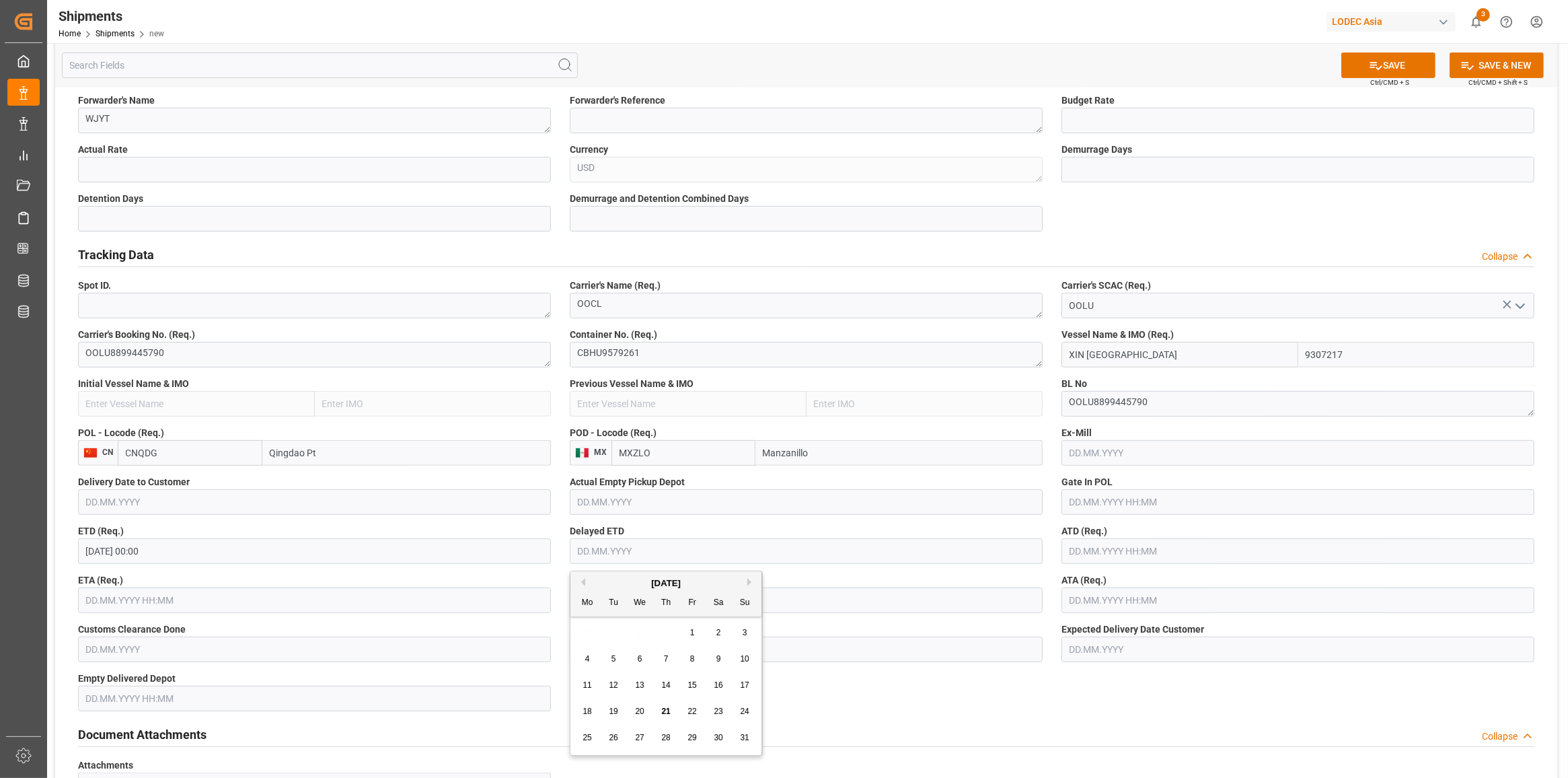
click at [204, 602] on input "text" at bounding box center [315, 600] width 473 height 26
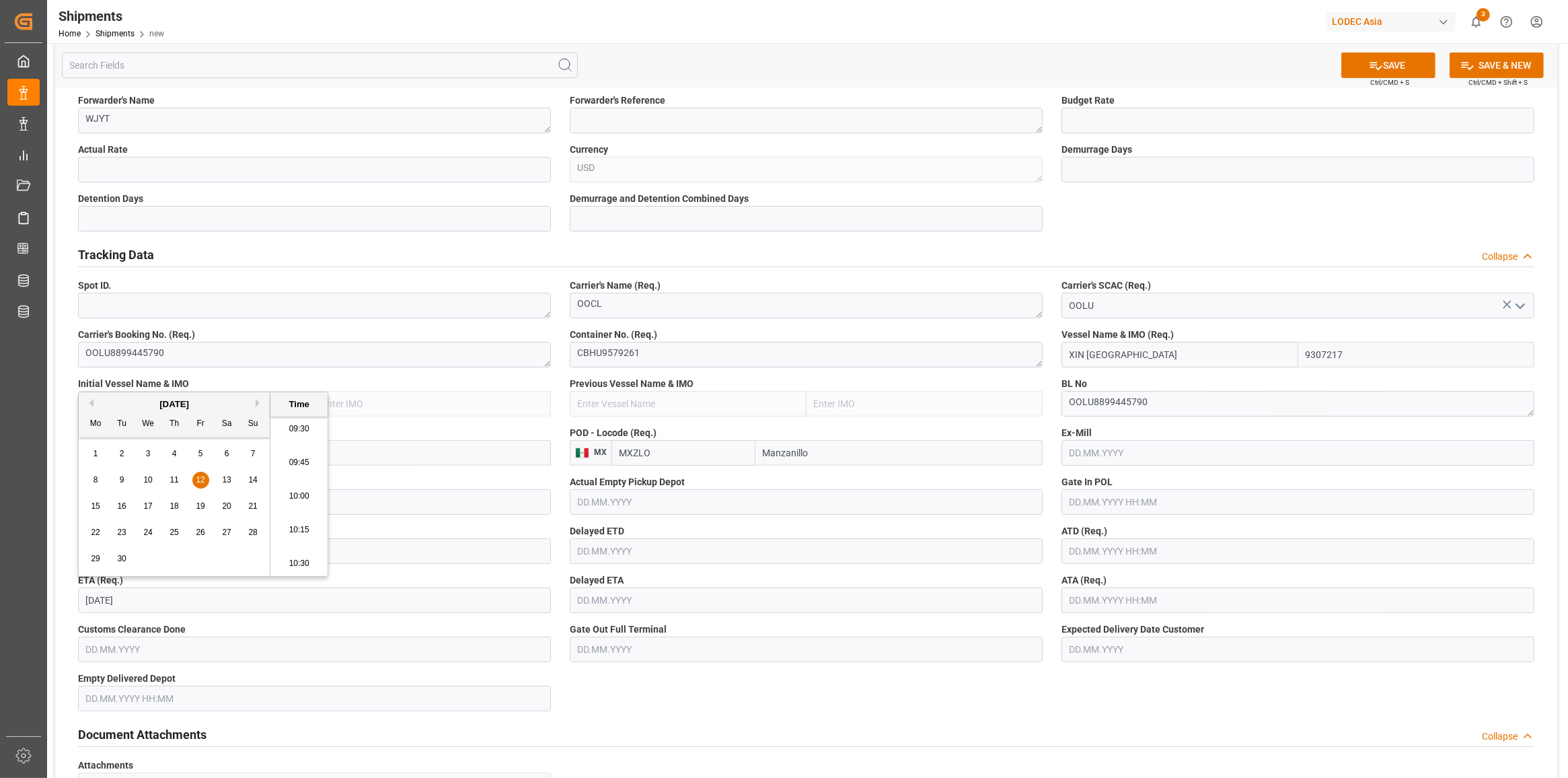
type input "[DATE] 00:00"
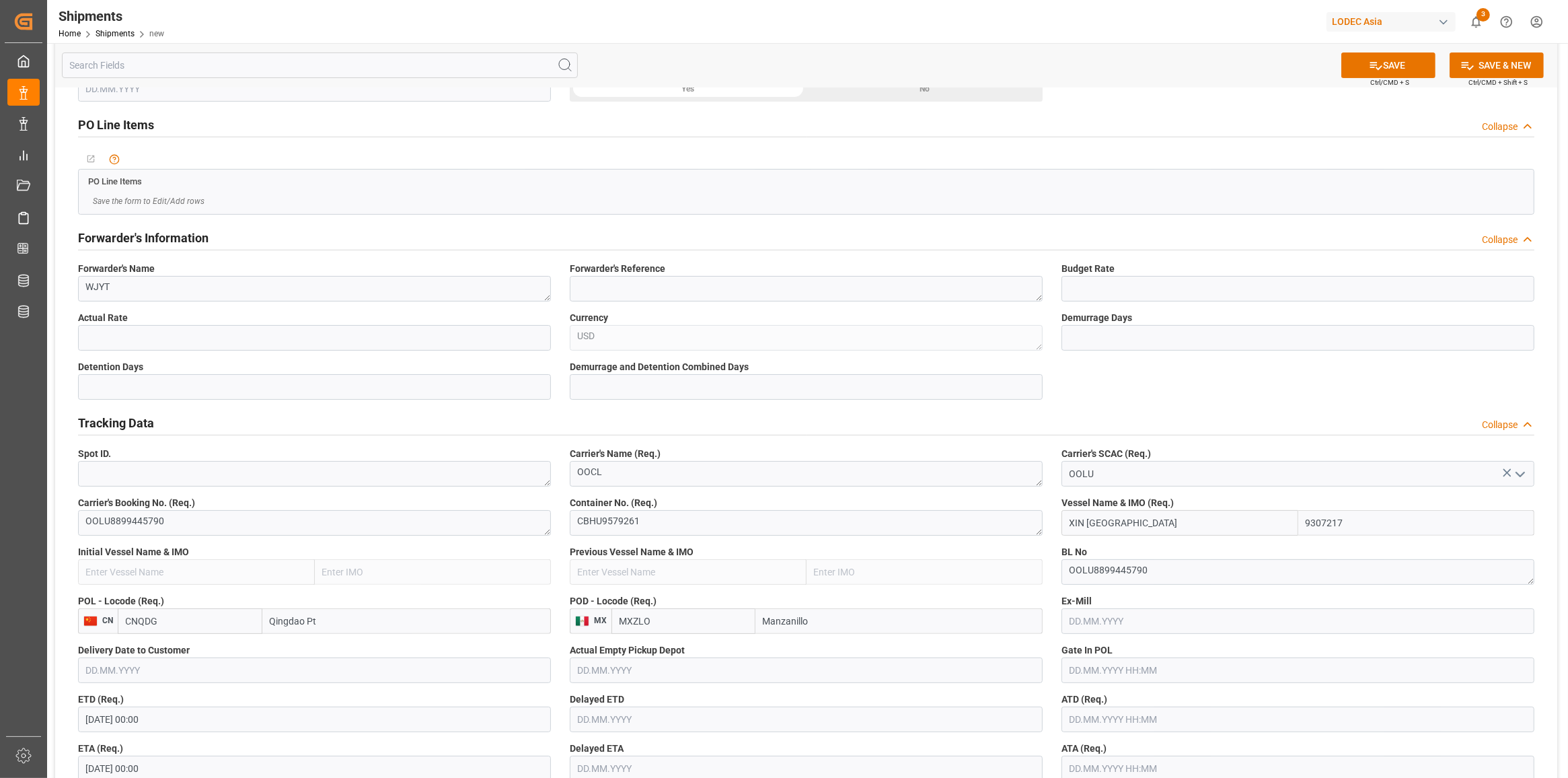
scroll to position [0, 0]
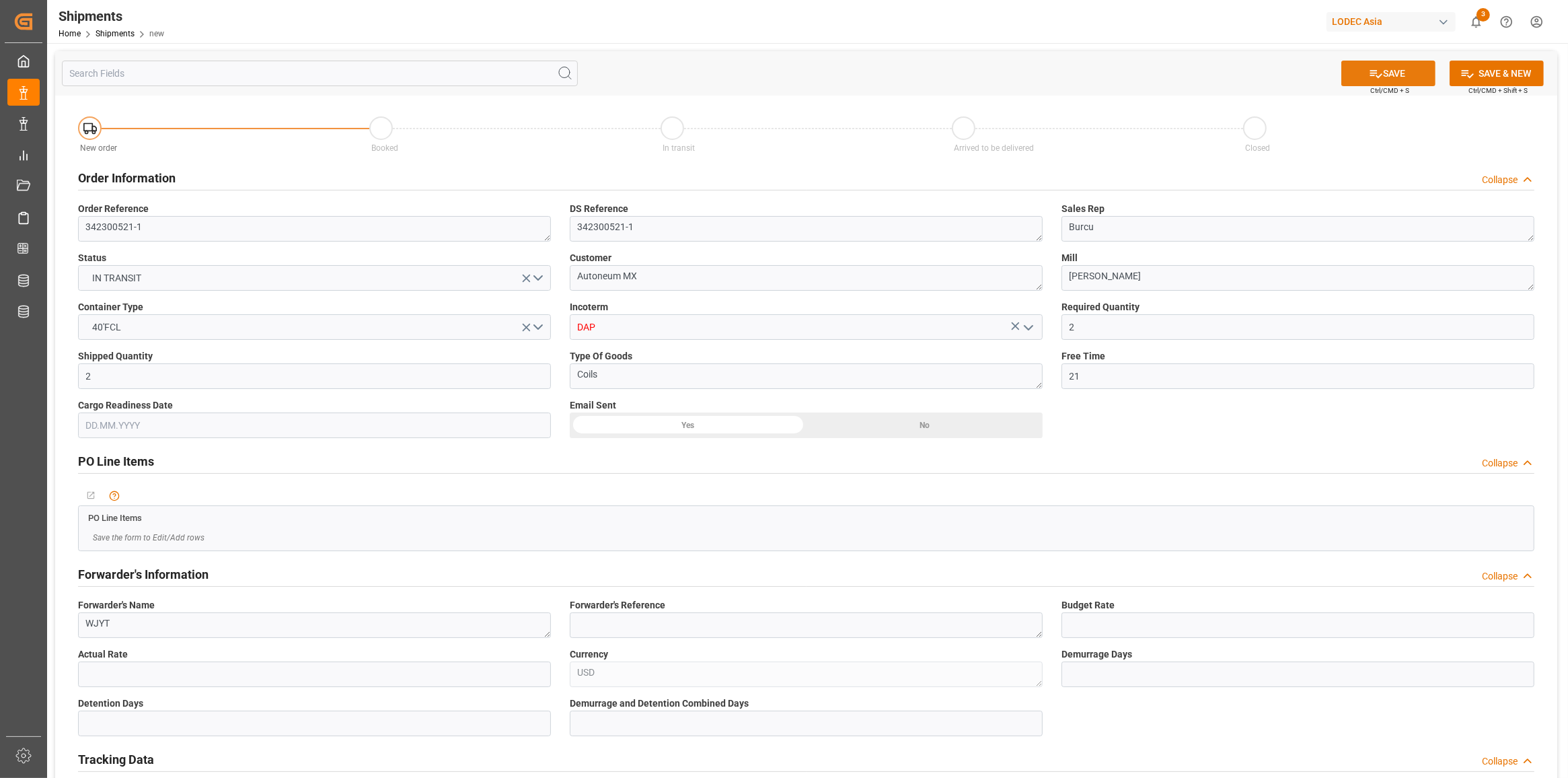
click at [1385, 68] on button "SAVE" at bounding box center [1389, 74] width 94 height 26
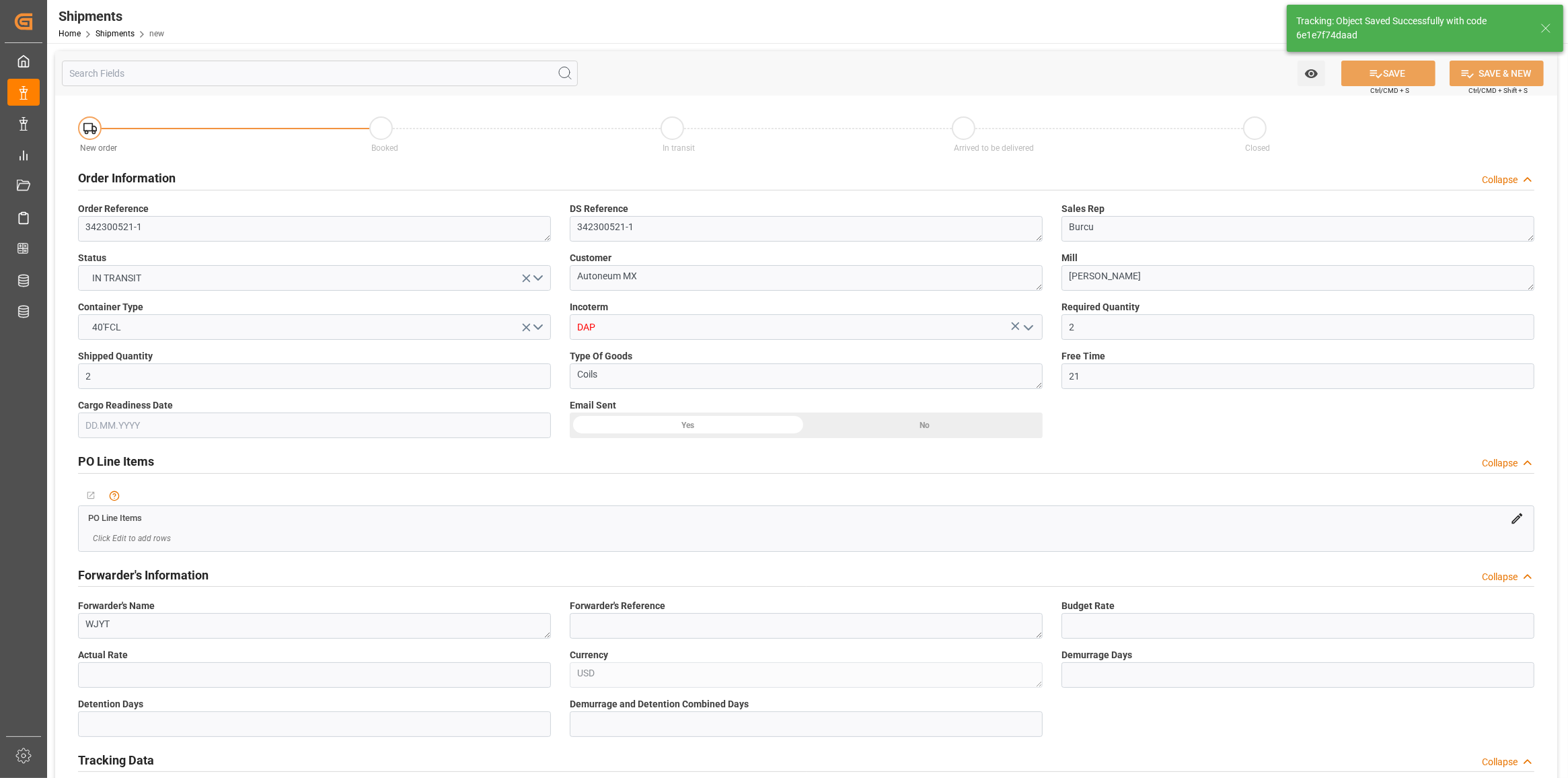
type input "XIN [GEOGRAPHIC_DATA]"
type input "9307217"
type textarea "6e1e7f74daad"
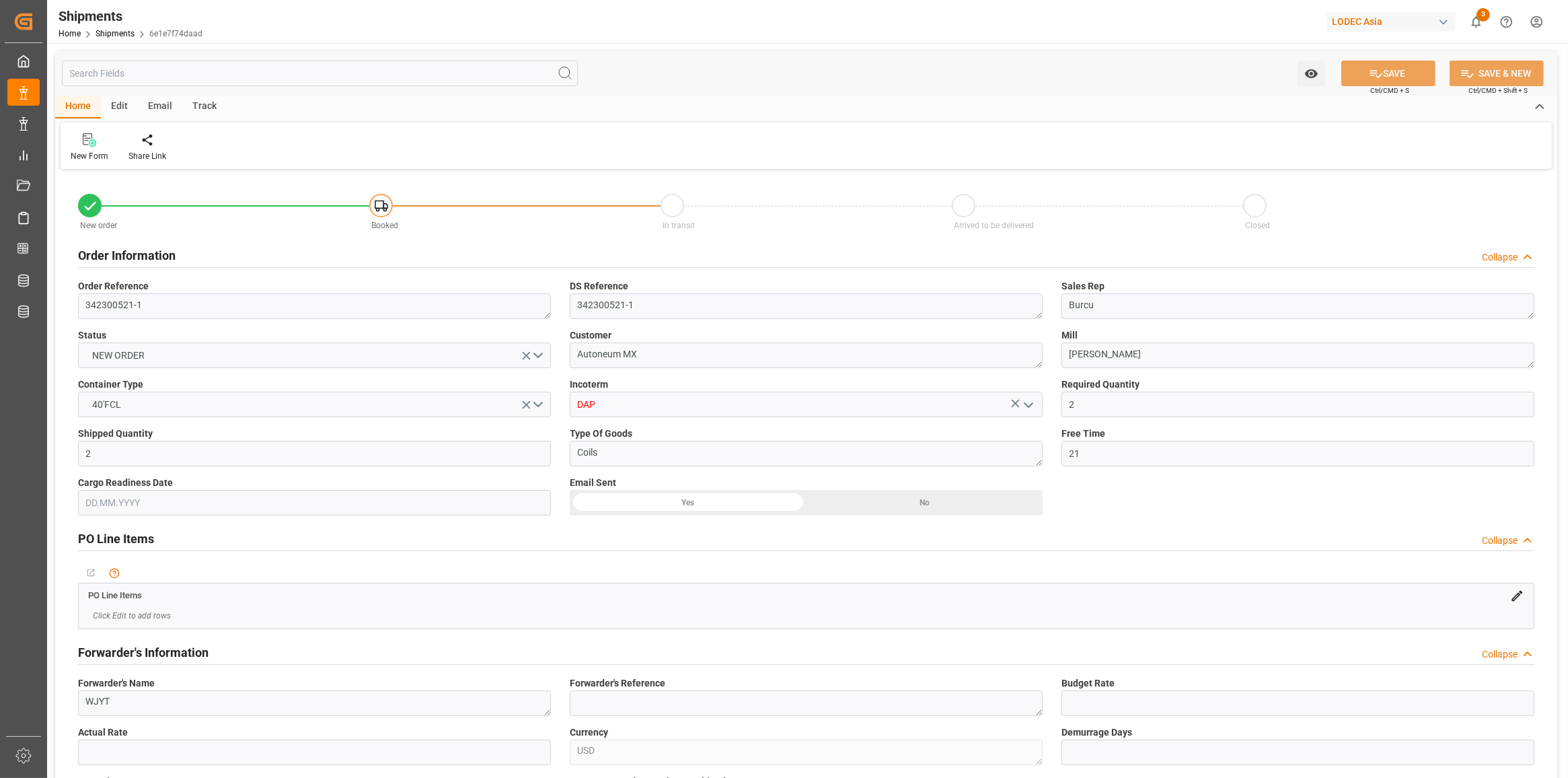
type input "[DATE] 00:00"
click at [124, 103] on div "Edit" at bounding box center [120, 106] width 37 height 23
click at [76, 163] on div "Duplicate Configuration" at bounding box center [806, 145] width 1492 height 46
click at [79, 153] on div "Duplicate" at bounding box center [87, 156] width 34 height 12
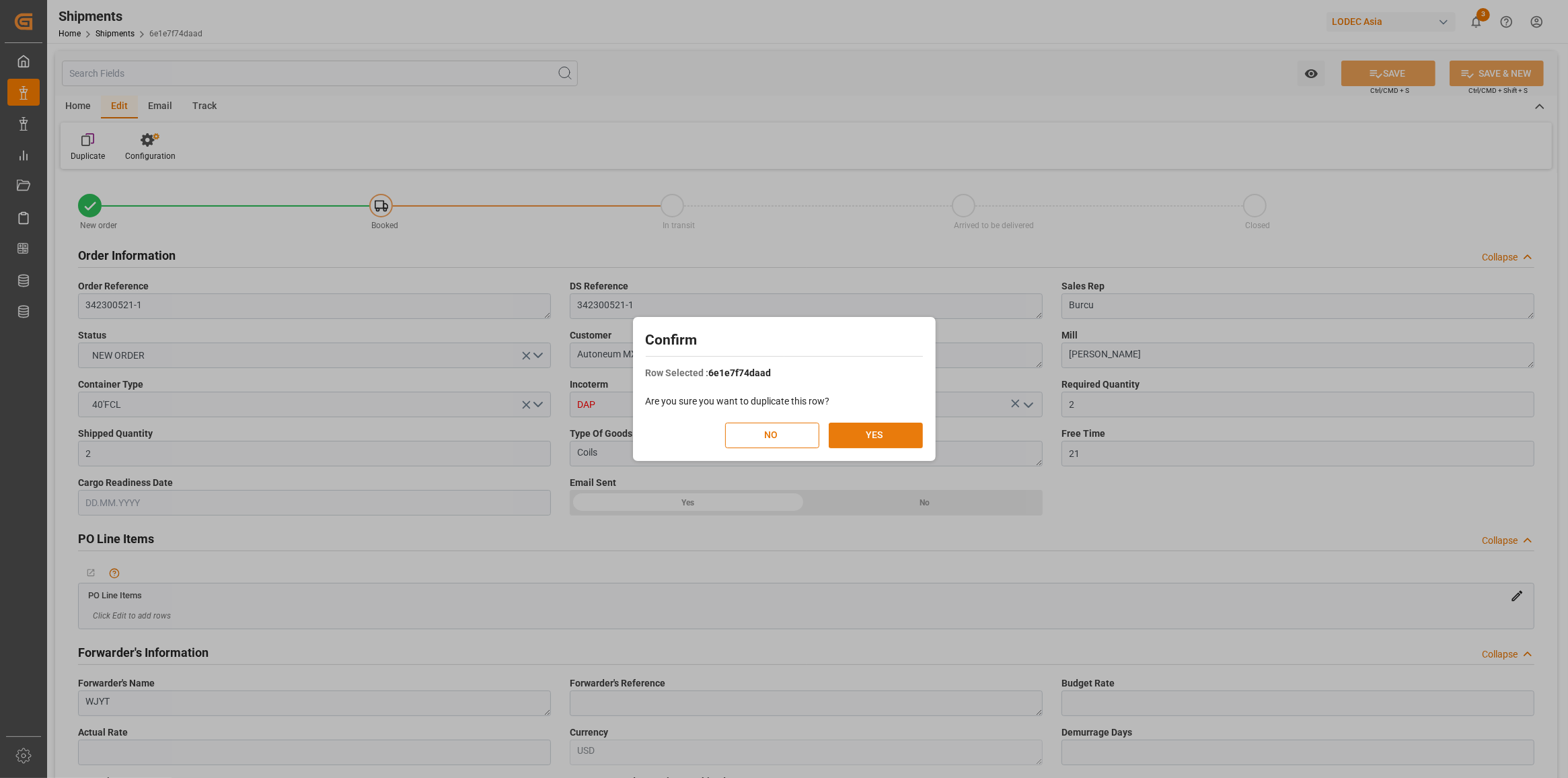
click at [894, 436] on button "YES" at bounding box center [876, 436] width 94 height 26
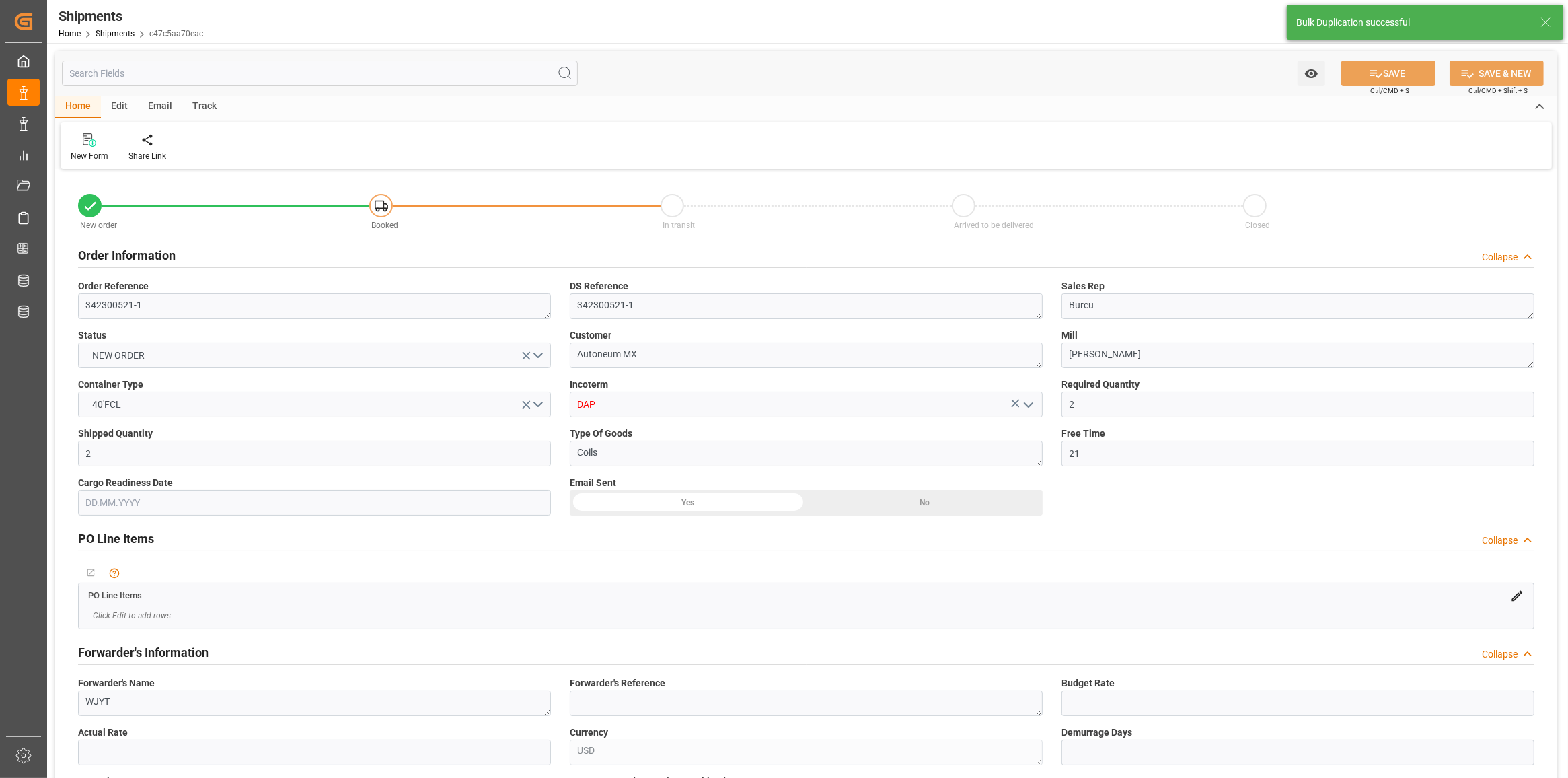
type input "[DATE] 00:00"
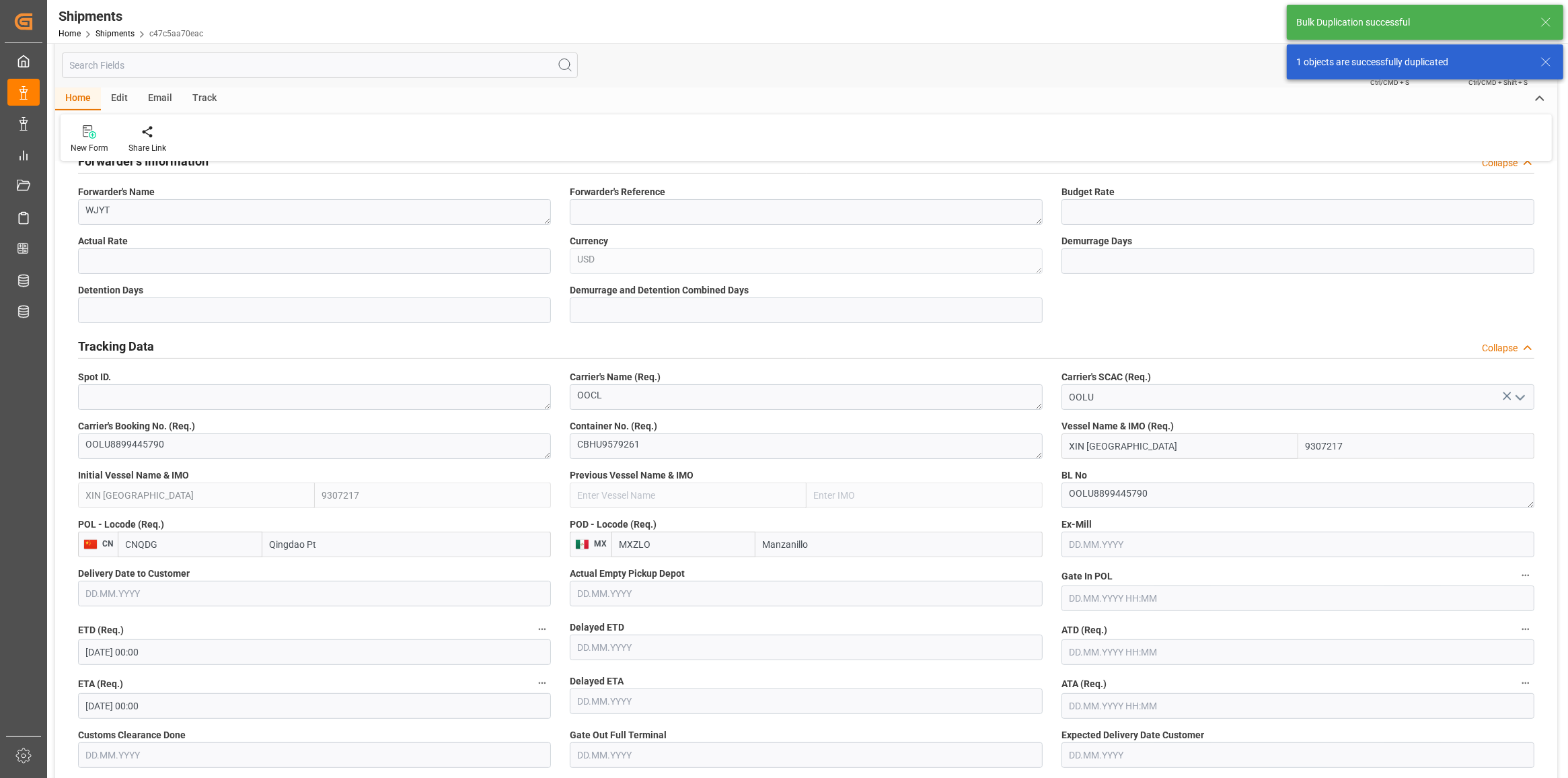
scroll to position [589, 0]
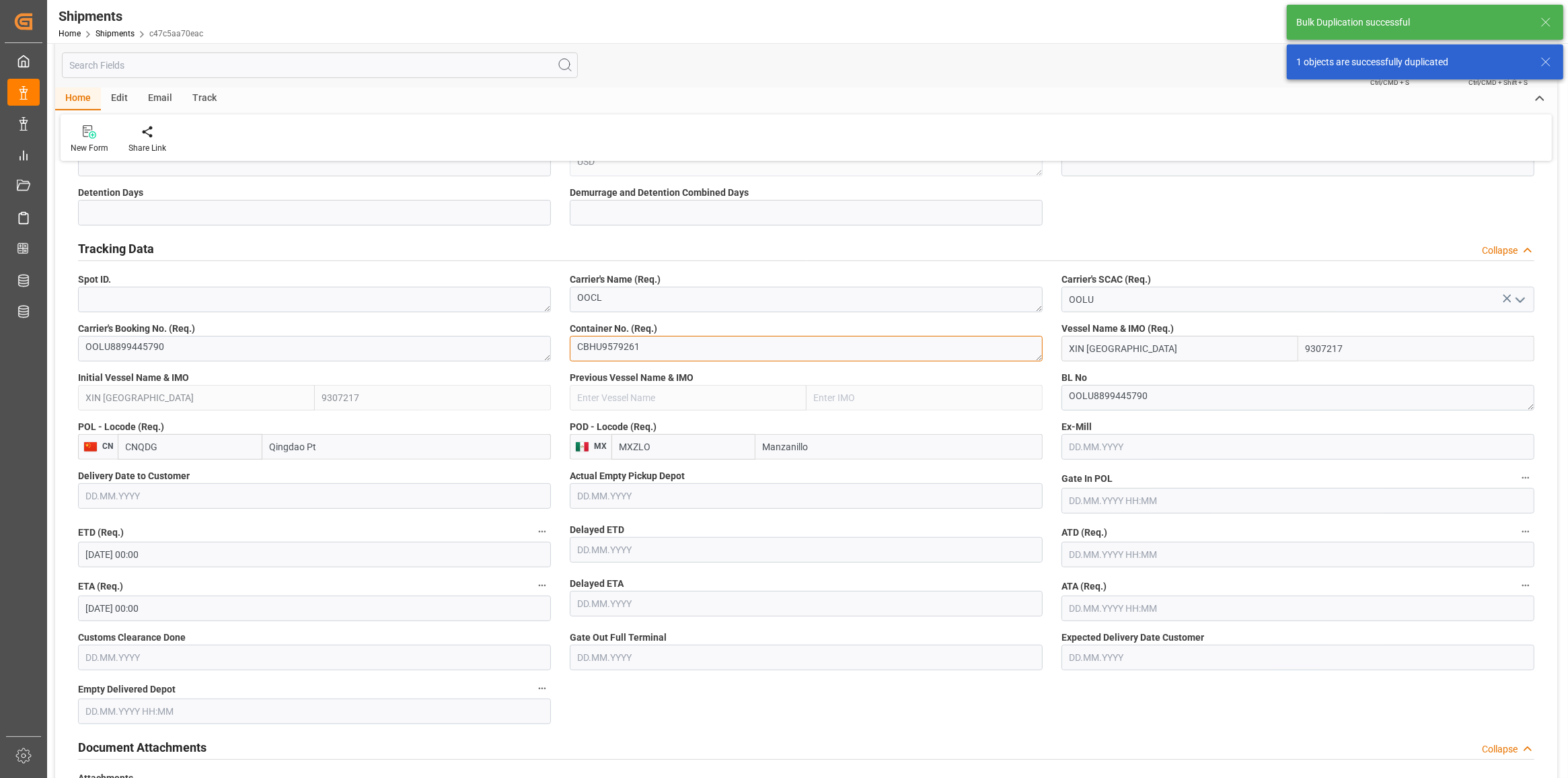
paste textarea "TIIU627589-0"
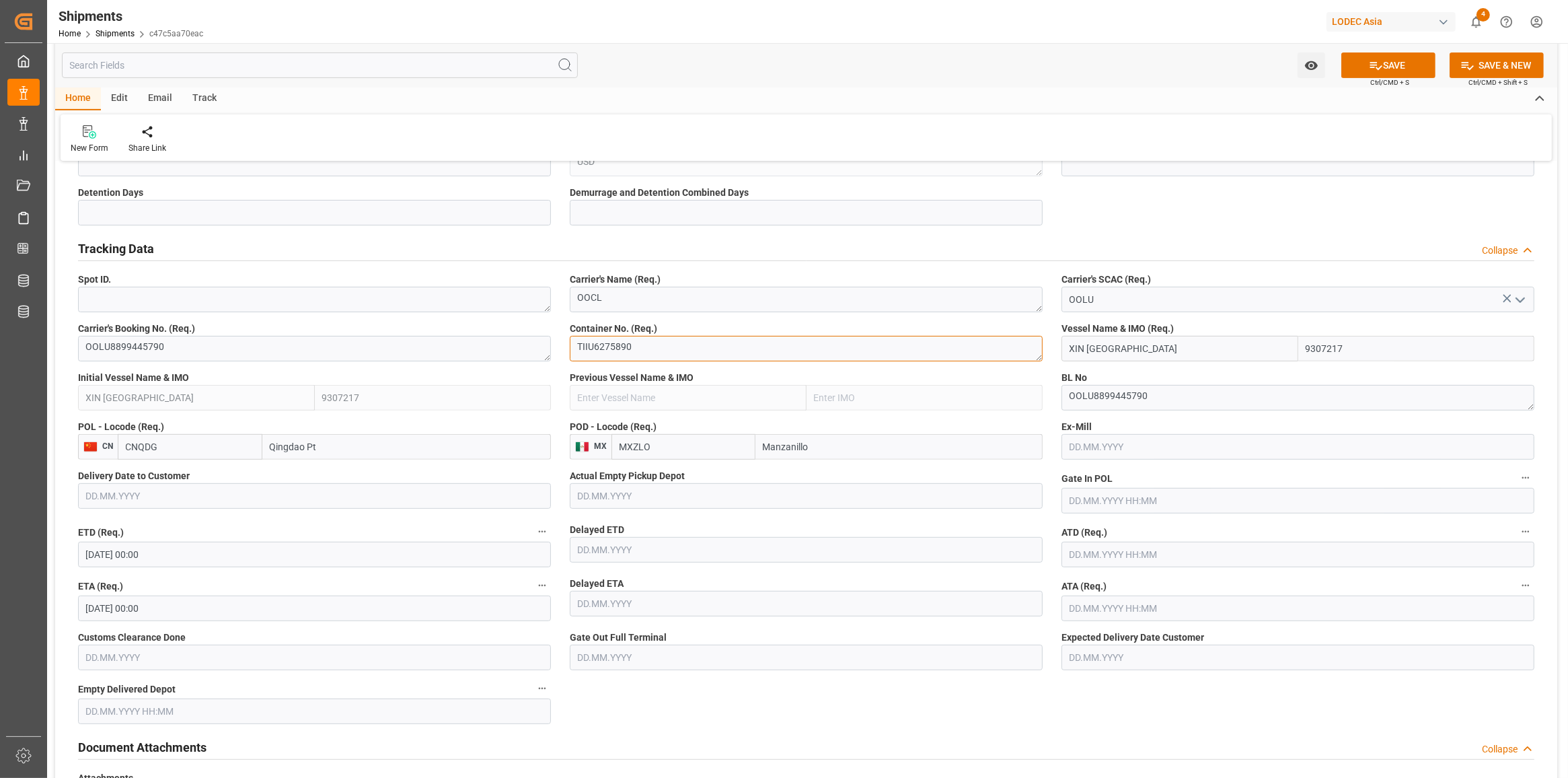
type textarea "TIIU6275890"
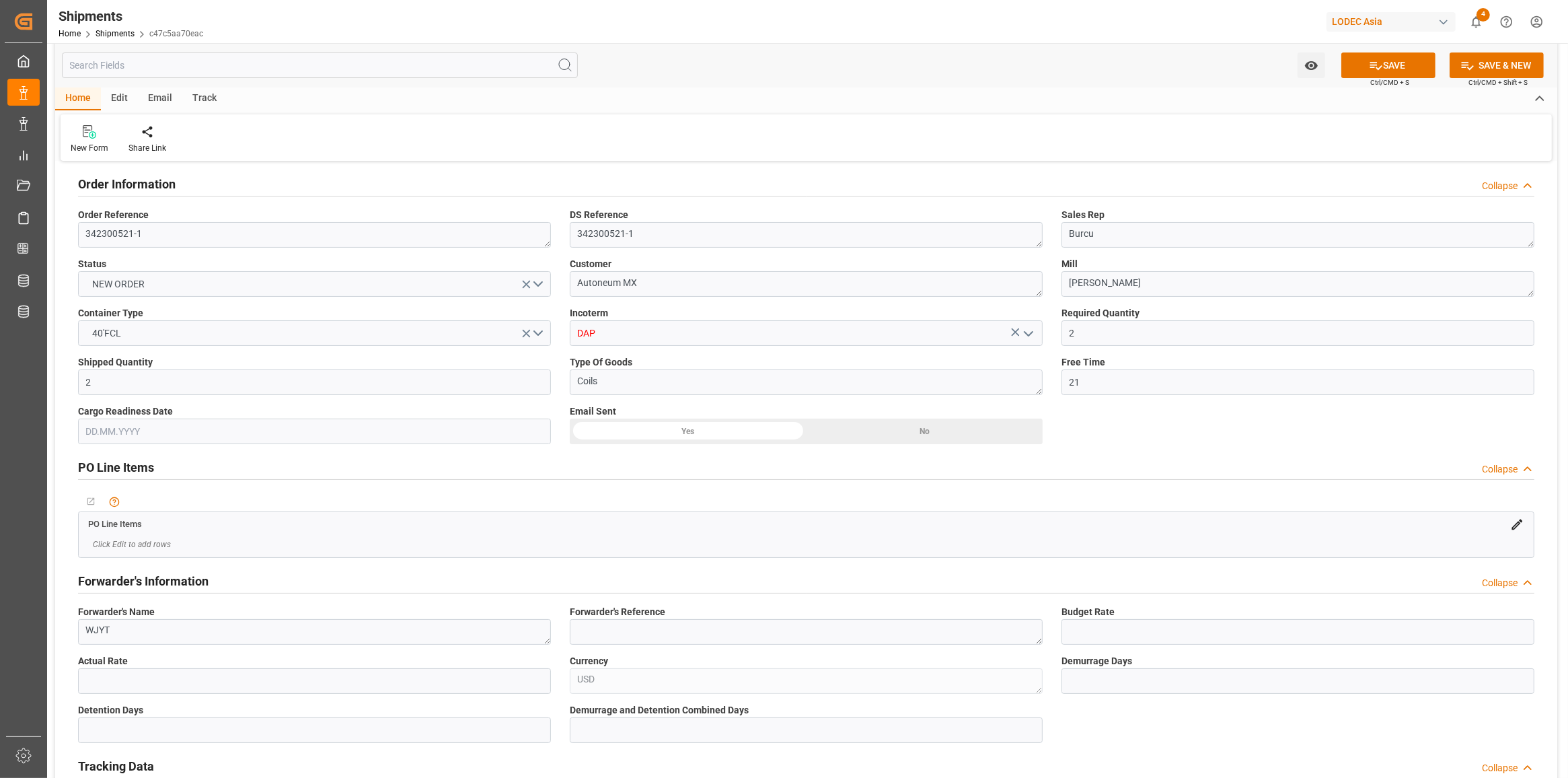
scroll to position [0, 0]
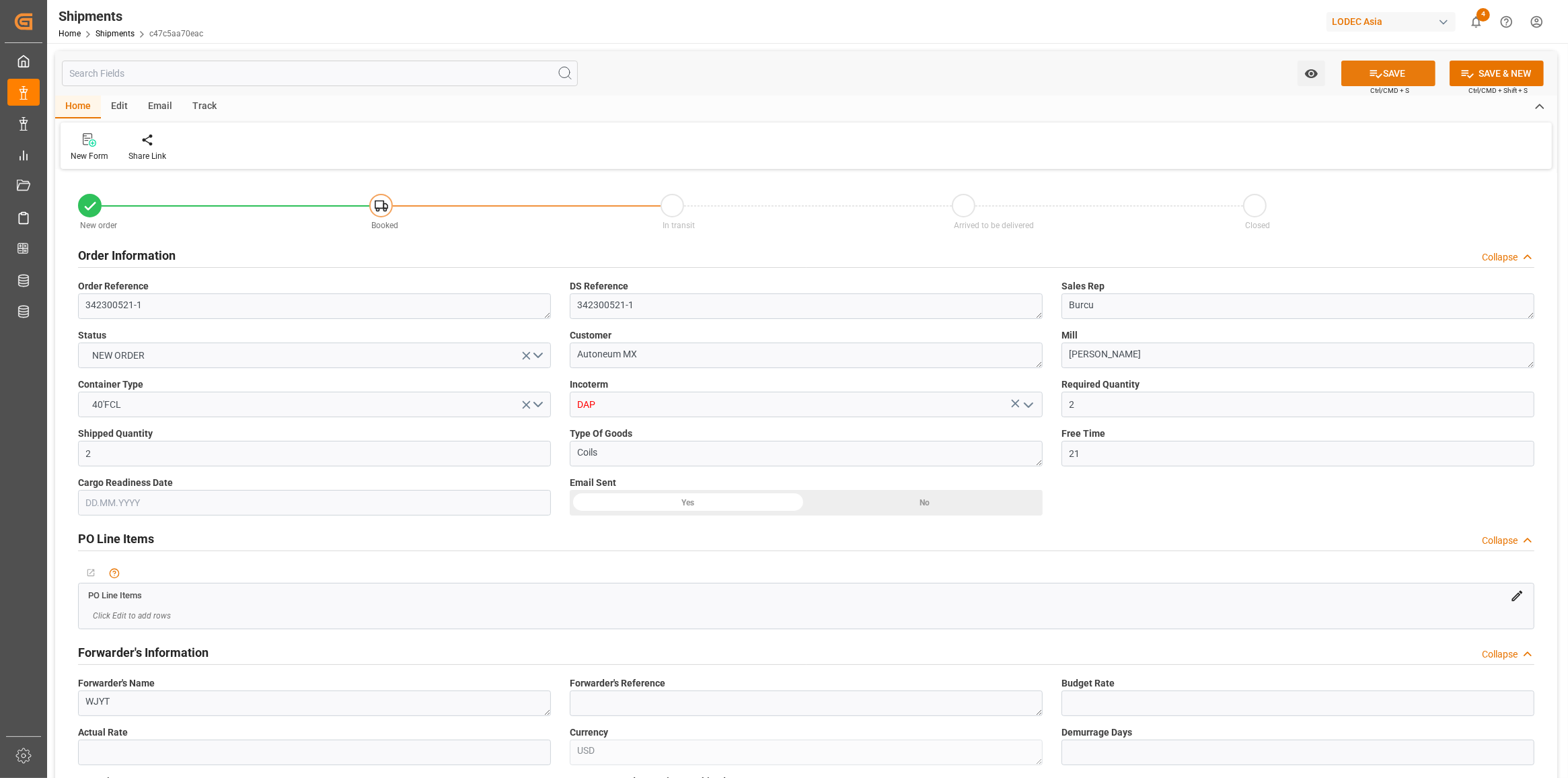
click at [1386, 72] on button "SAVE" at bounding box center [1389, 74] width 94 height 26
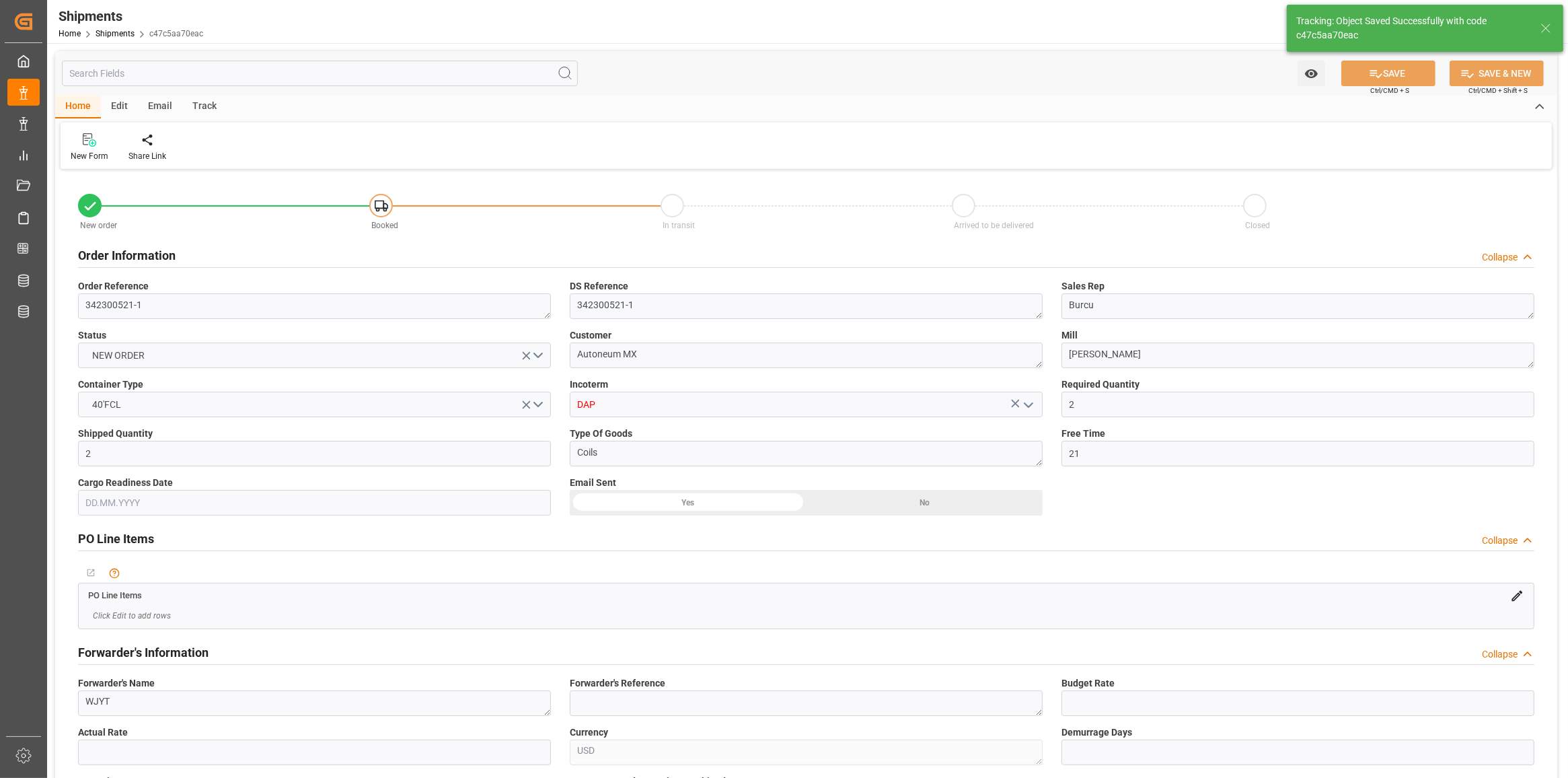
click at [221, 102] on div "Track" at bounding box center [204, 106] width 44 height 23
click at [94, 147] on div "Tracking" at bounding box center [86, 147] width 52 height 29
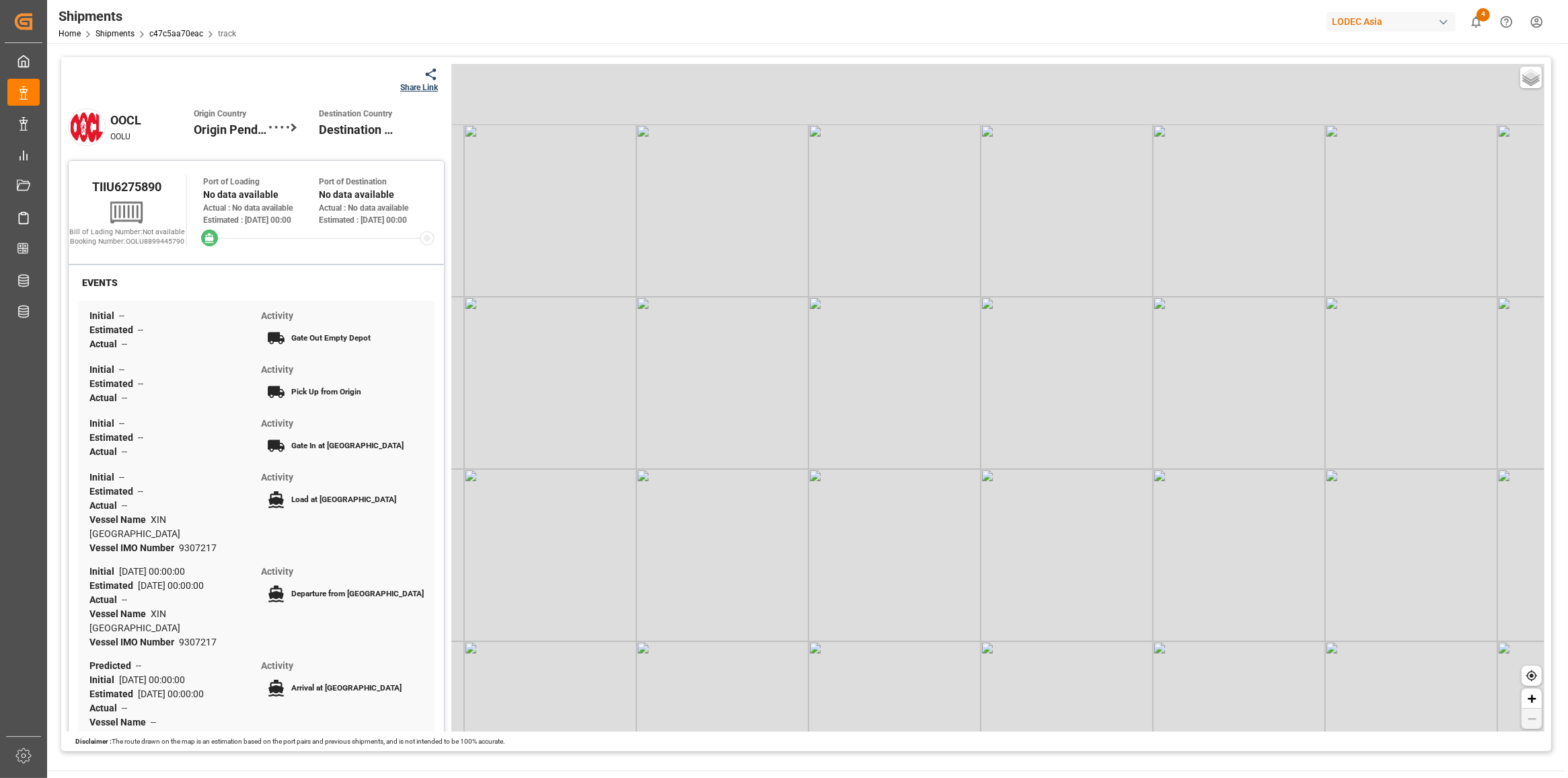
click at [423, 85] on div "Share Link" at bounding box center [419, 87] width 37 height 12
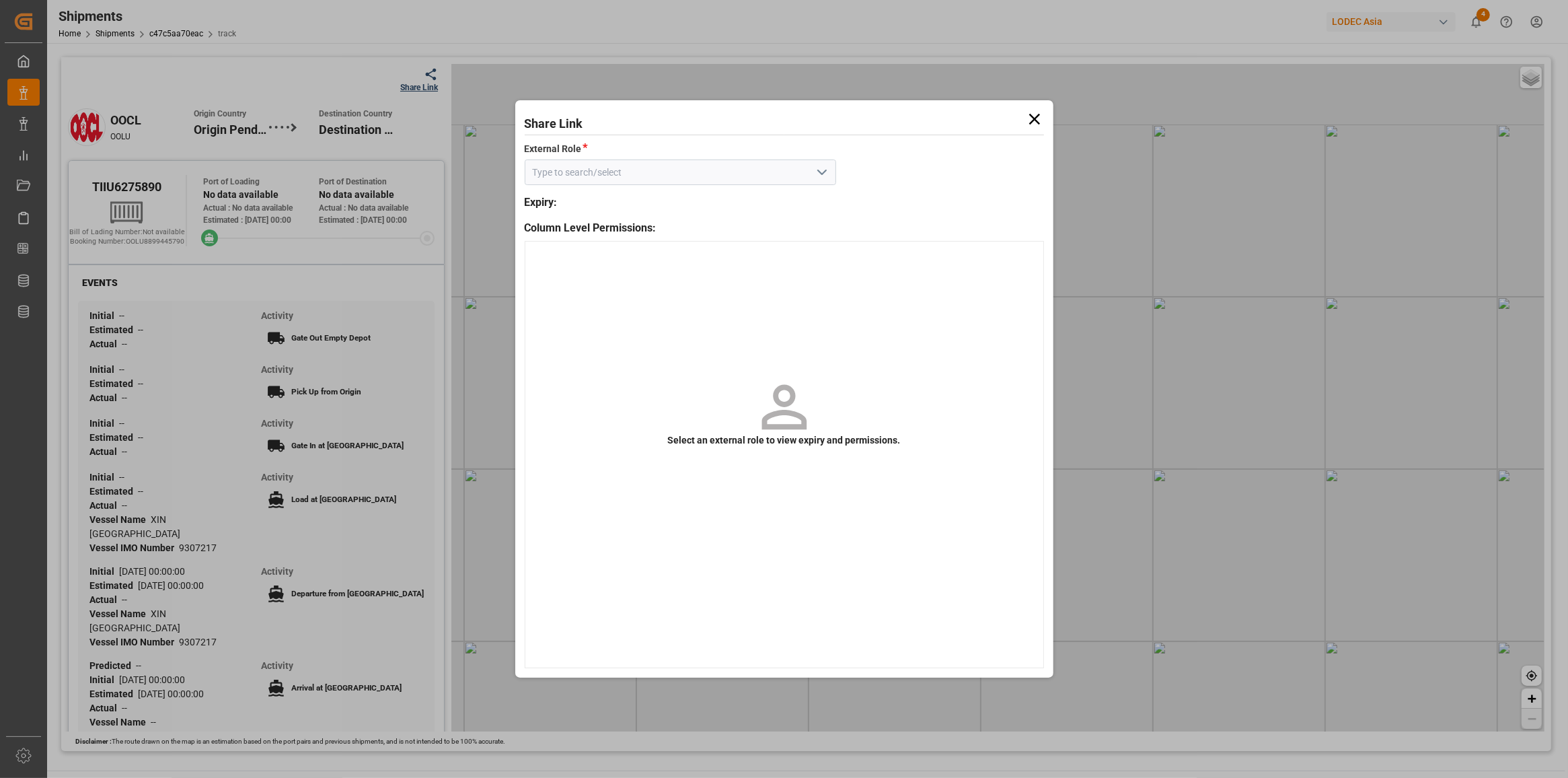
click at [730, 175] on input at bounding box center [681, 173] width 312 height 26
click at [819, 173] on icon "open menu" at bounding box center [822, 172] width 16 height 16
click at [760, 204] on div "Default tracking role" at bounding box center [681, 202] width 310 height 30
type input "Default tracking role"
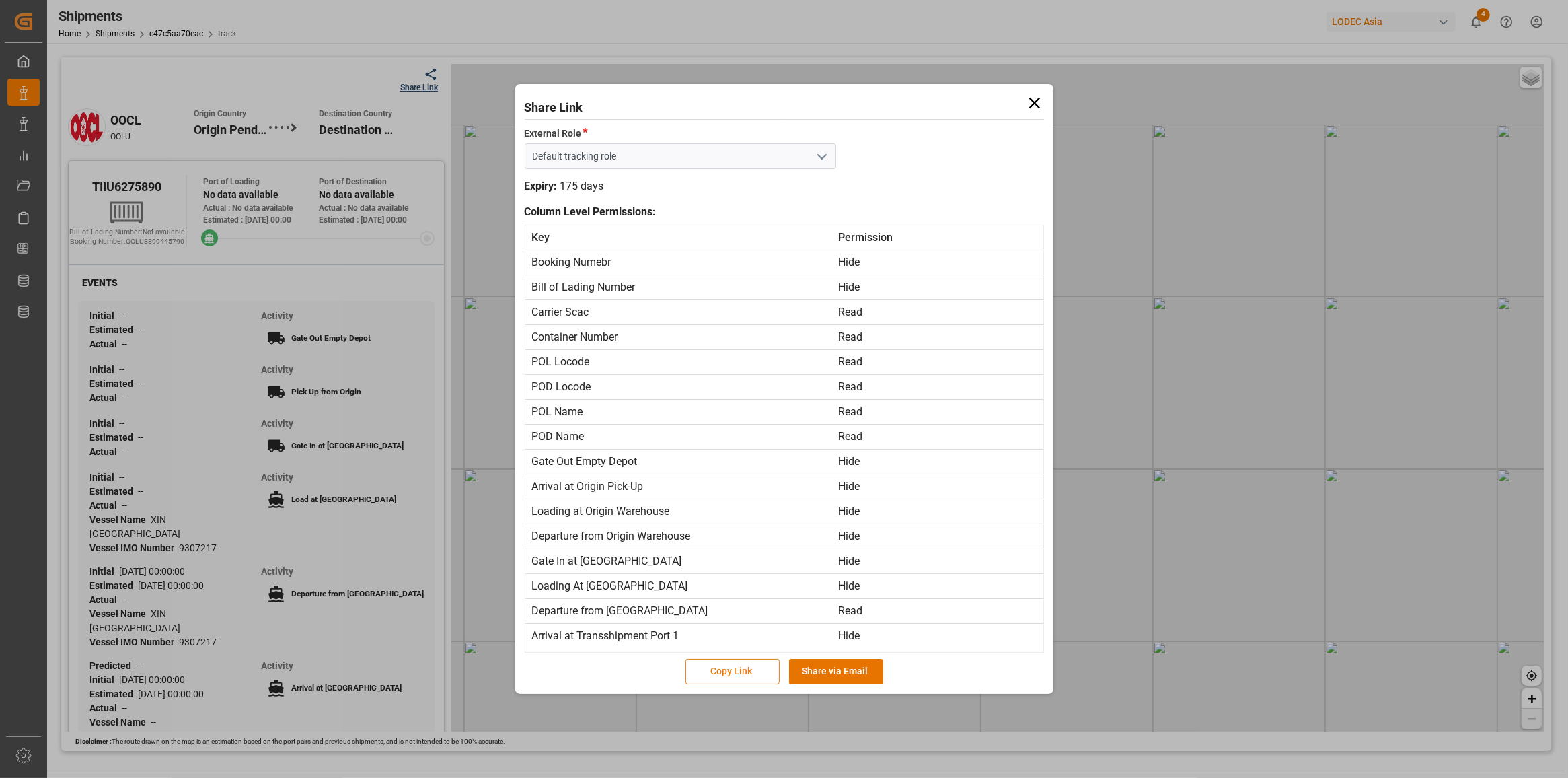
click at [747, 664] on button "Copy Link" at bounding box center [733, 672] width 94 height 26
click at [1039, 95] on icon at bounding box center [1034, 102] width 19 height 19
